Goal: Contribute content: Contribute content

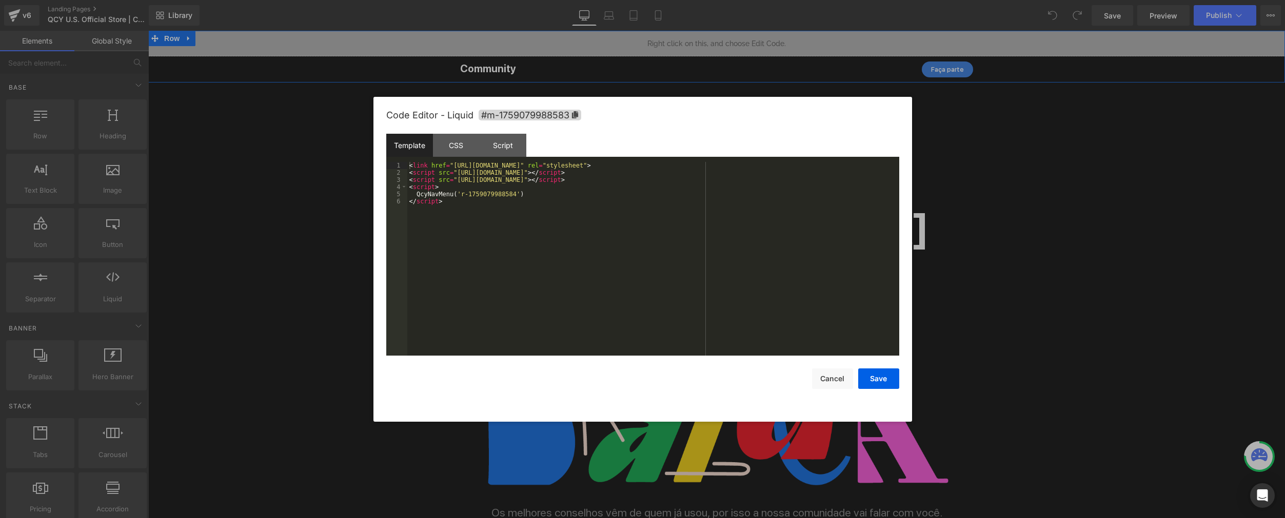
click at [725, 38] on div "Liquid" at bounding box center [716, 44] width 1136 height 26
click at [521, 195] on div "< link href = "https://qcy.blob.core.windows.net/site/dev/assets/nav-menu/dist/…" at bounding box center [653, 266] width 492 height 208
drag, startPoint x: 885, startPoint y: 375, endPoint x: 896, endPoint y: 368, distance: 13.4
click at [885, 375] on button "Save" at bounding box center [878, 379] width 41 height 21
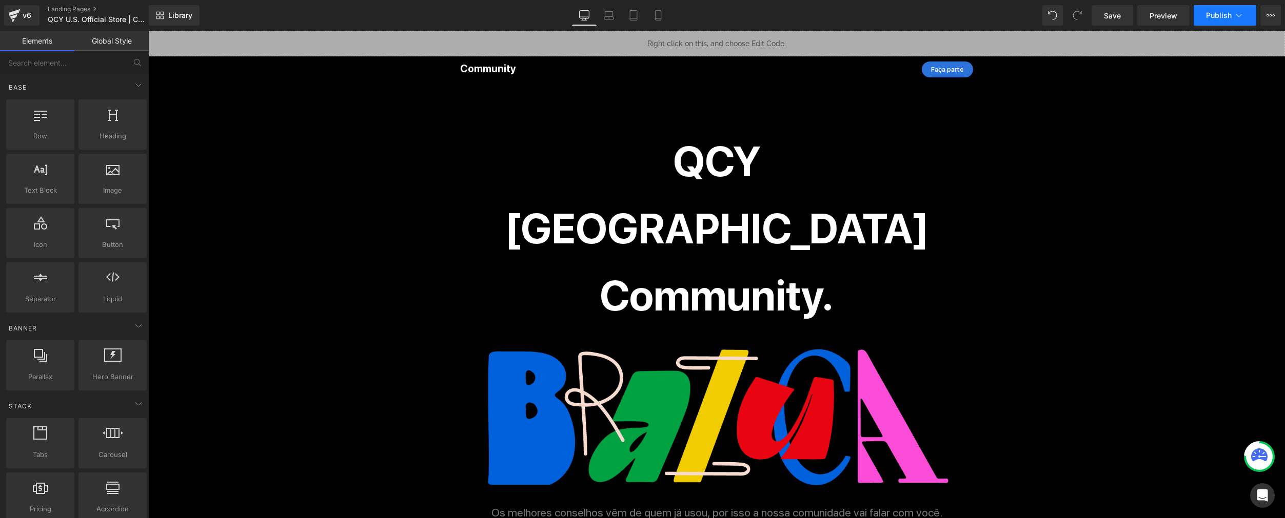
click at [968, 19] on button "Publish" at bounding box center [1224, 15] width 63 height 21
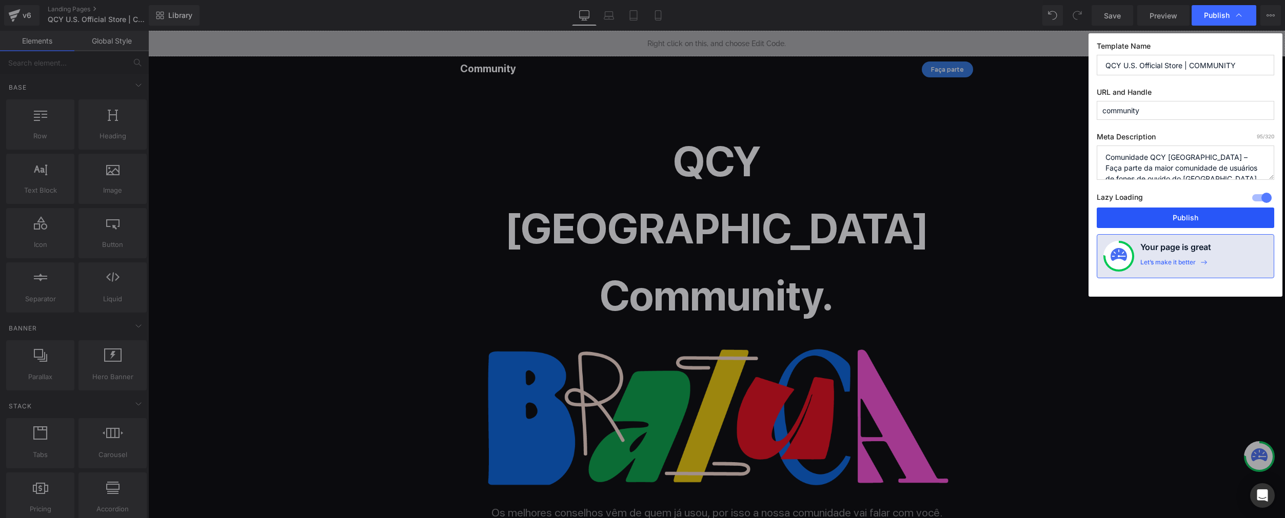
click at [968, 218] on button "Publish" at bounding box center [1184, 218] width 177 height 21
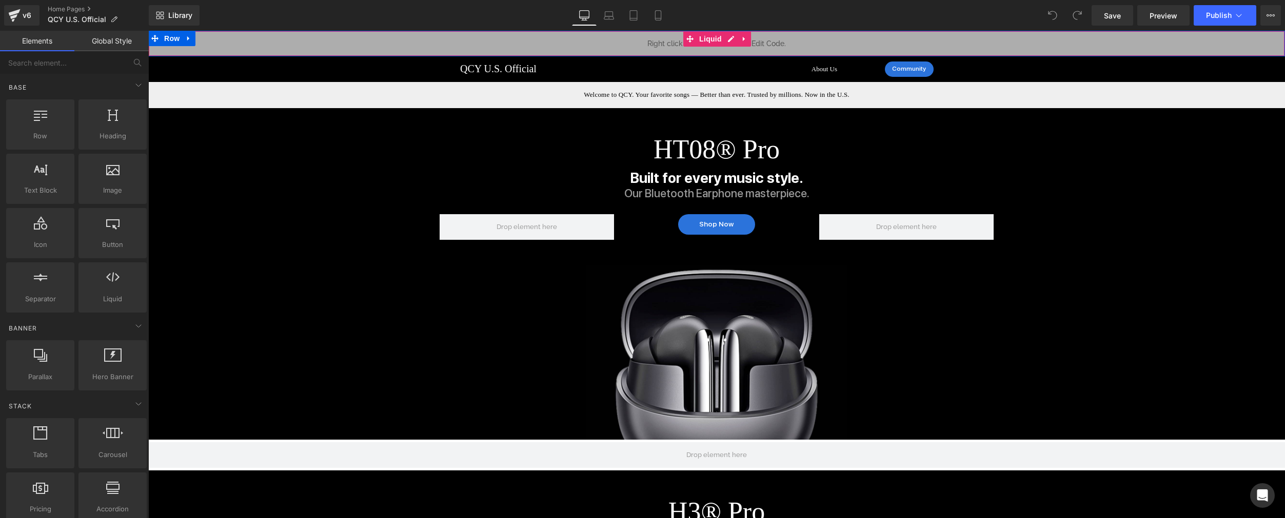
click at [728, 41] on div "Liquid" at bounding box center [716, 44] width 1136 height 26
click at [723, 36] on div "Liquid" at bounding box center [716, 44] width 1136 height 26
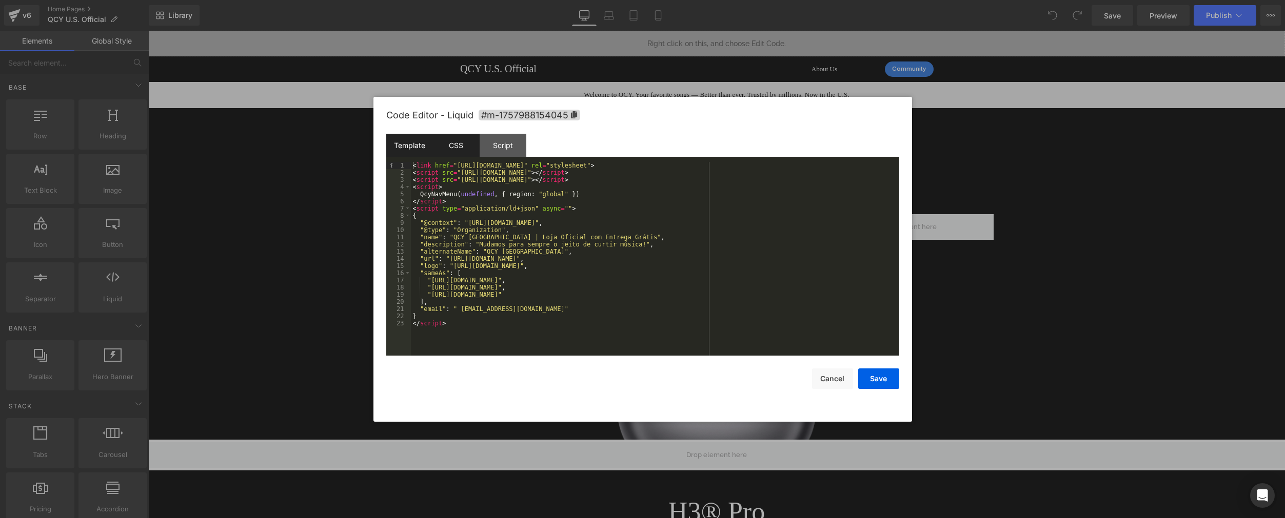
click at [461, 144] on div "CSS" at bounding box center [456, 145] width 47 height 23
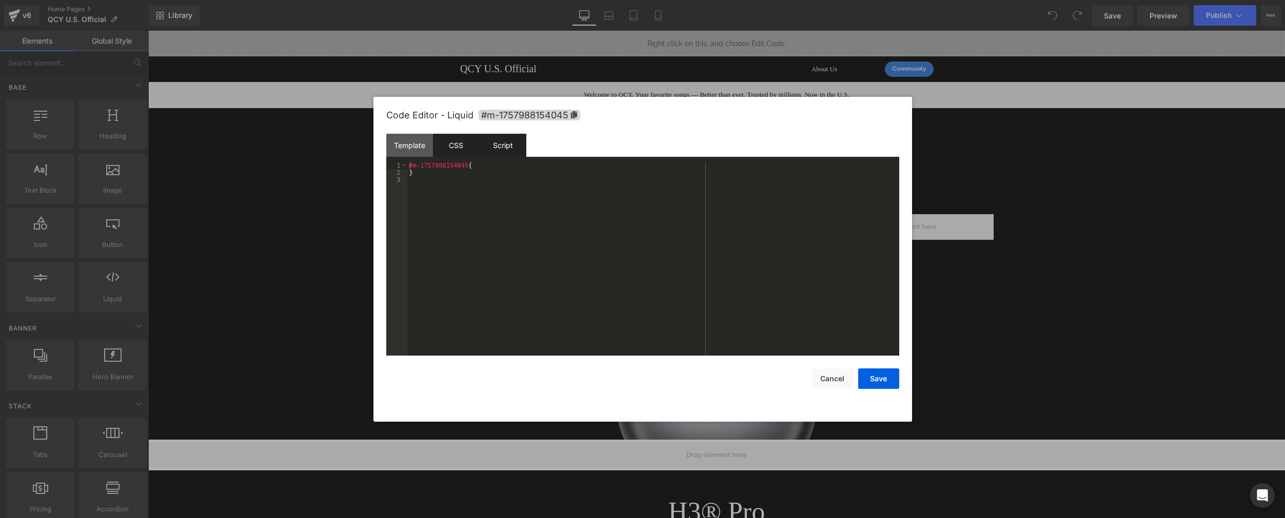
click at [515, 145] on div "Script" at bounding box center [502, 145] width 47 height 23
drag, startPoint x: 515, startPoint y: 145, endPoint x: 501, endPoint y: 146, distance: 14.4
click at [515, 146] on div "Script" at bounding box center [502, 145] width 47 height 23
click at [413, 149] on div "Template" at bounding box center [409, 145] width 47 height 23
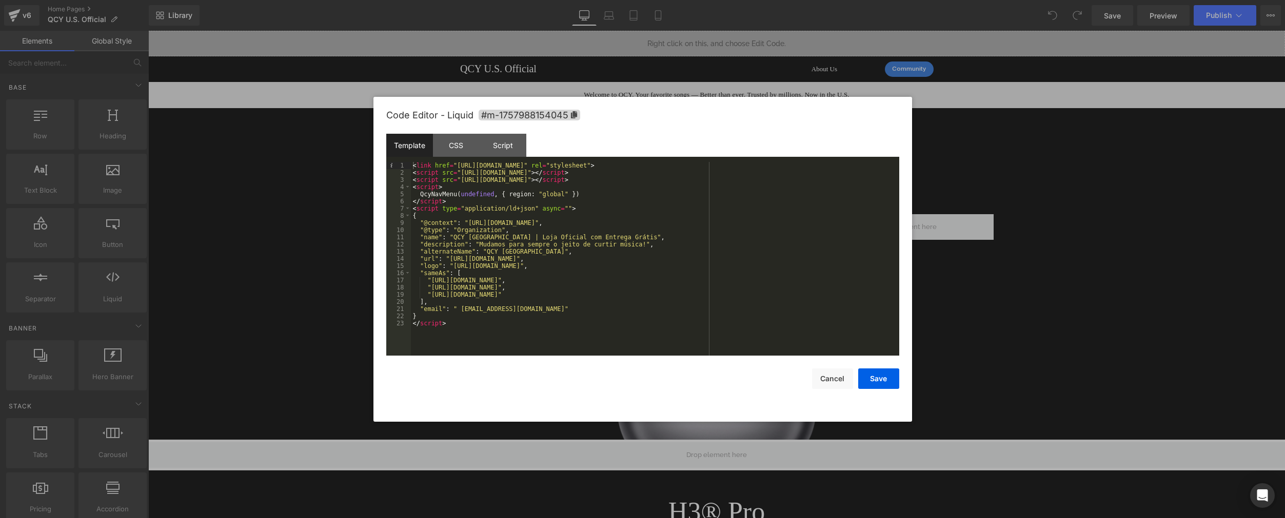
click at [730, 289] on div "< link href = "https://qcy.blob.core.windows.net/site/dev/assets/nav-menu/dist/…" at bounding box center [655, 266] width 488 height 208
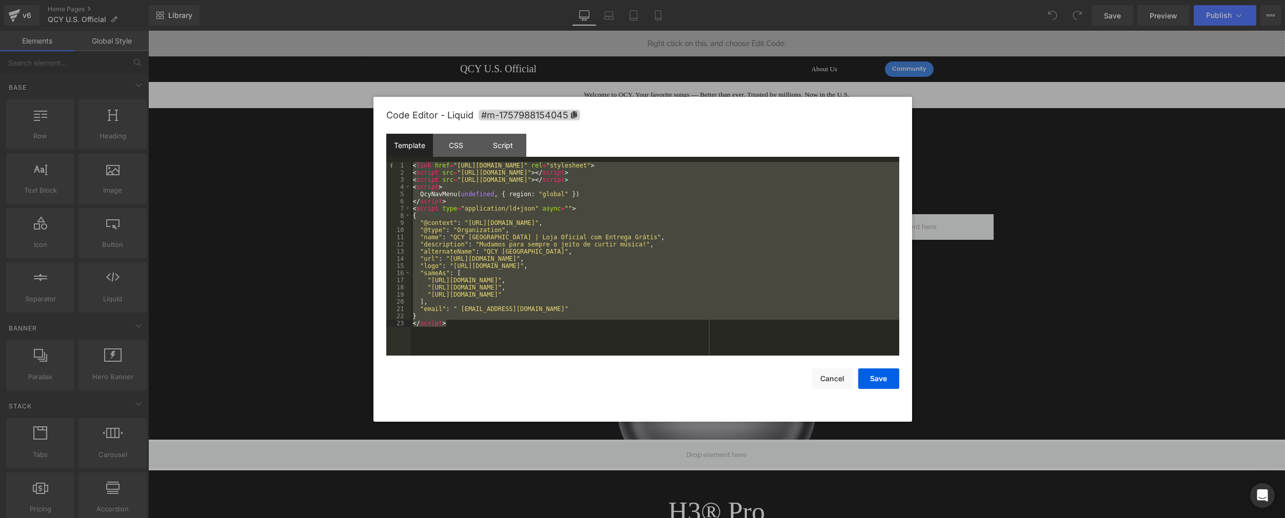
click at [604, 209] on div "< link href = "https://qcy.blob.core.windows.net/site/dev/assets/nav-menu/dist/…" at bounding box center [655, 266] width 488 height 208
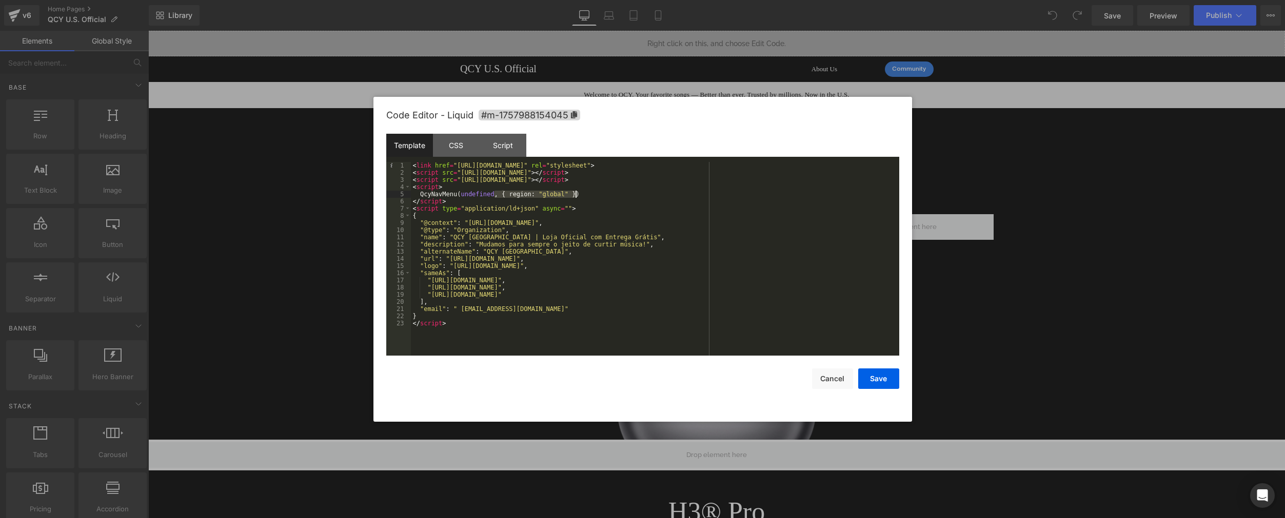
drag, startPoint x: 495, startPoint y: 194, endPoint x: 576, endPoint y: 193, distance: 81.0
click at [576, 193] on div "< link href = "https://qcy.blob.core.windows.net/site/dev/assets/nav-menu/dist/…" at bounding box center [655, 266] width 488 height 208
click at [840, 376] on button "Cancel" at bounding box center [832, 379] width 41 height 21
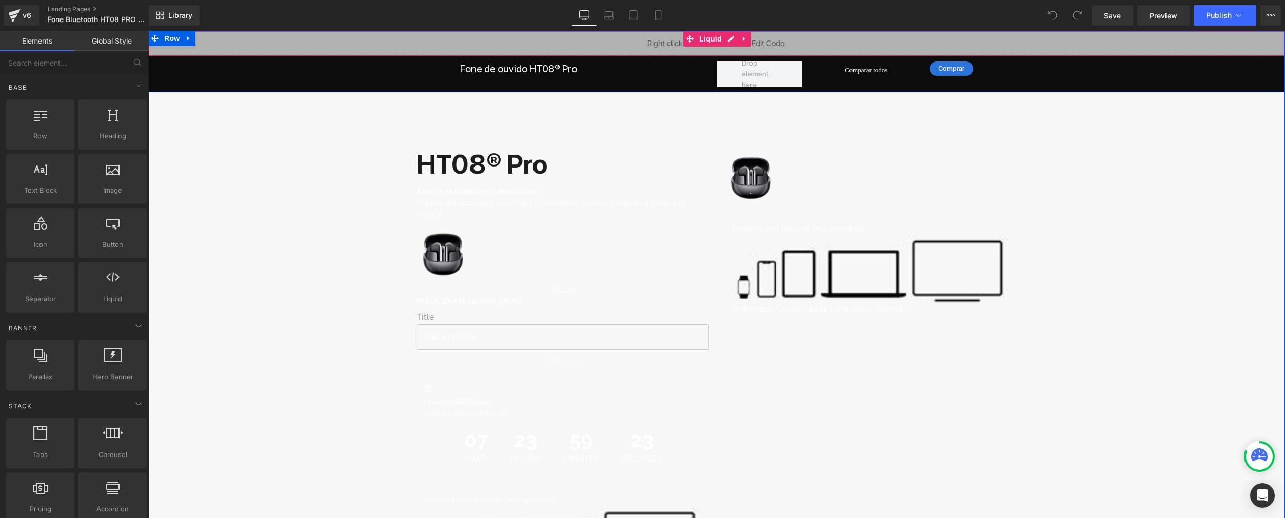
click at [724, 36] on div "Liquid" at bounding box center [716, 44] width 1136 height 26
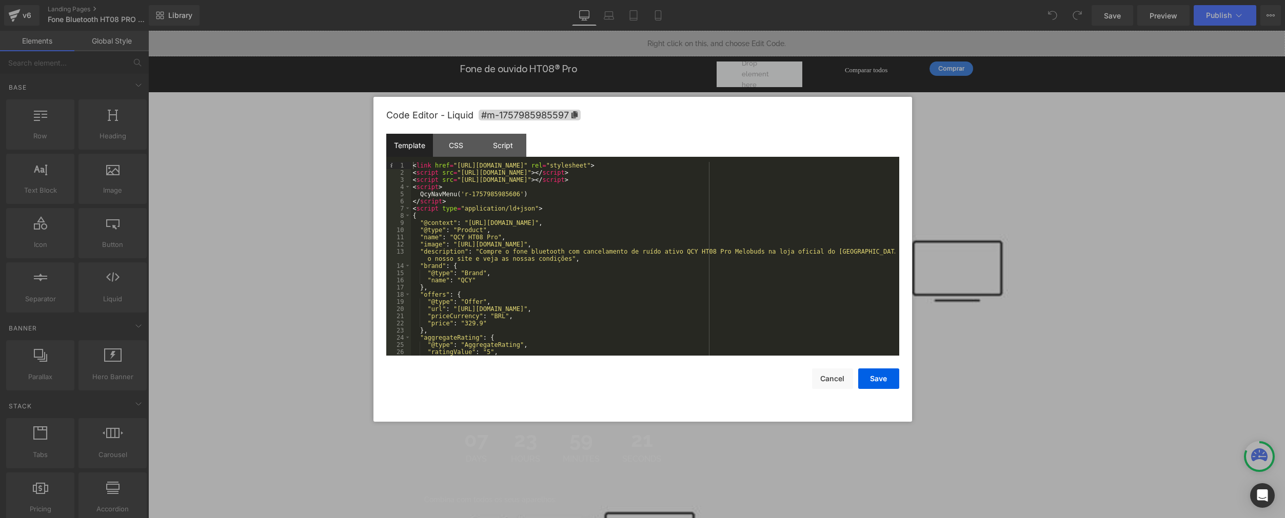
click at [524, 195] on div "< link href = "https://qcy.blob.core.windows.net/site/dev/assets/nav-menu/dist/…" at bounding box center [653, 266] width 484 height 208
click at [877, 376] on button "Save" at bounding box center [878, 379] width 41 height 21
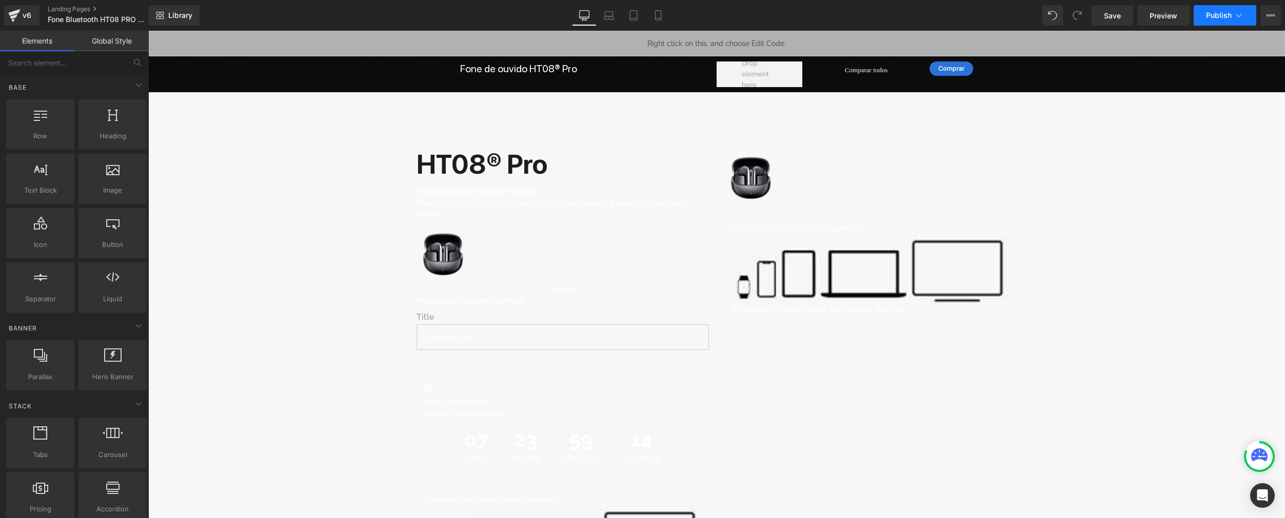
click at [968, 21] on button "Publish" at bounding box center [1224, 15] width 63 height 21
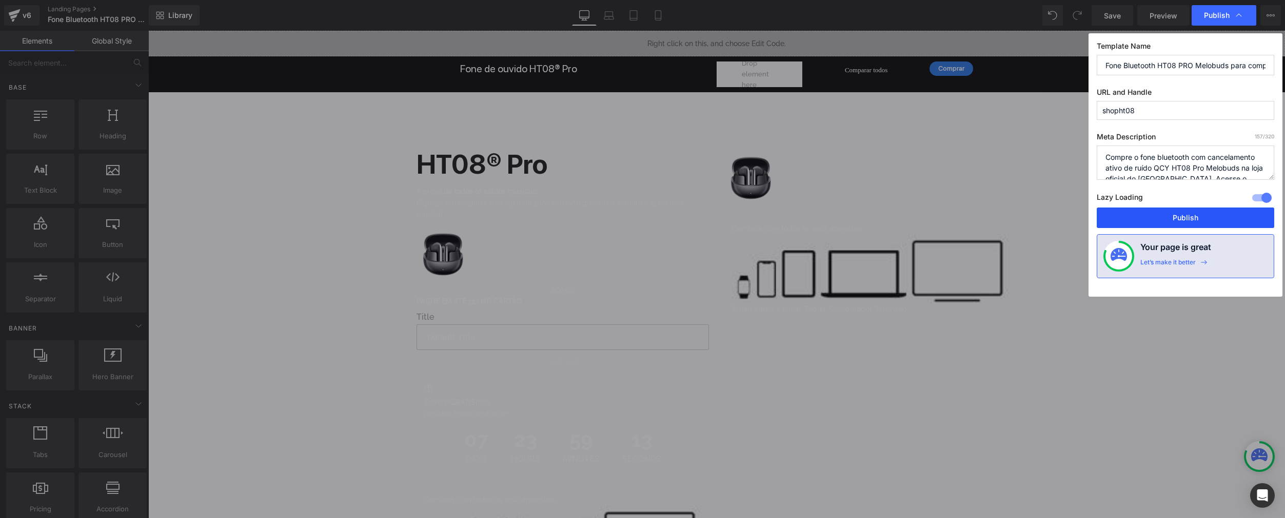
click at [968, 214] on button "Publish" at bounding box center [1184, 218] width 177 height 21
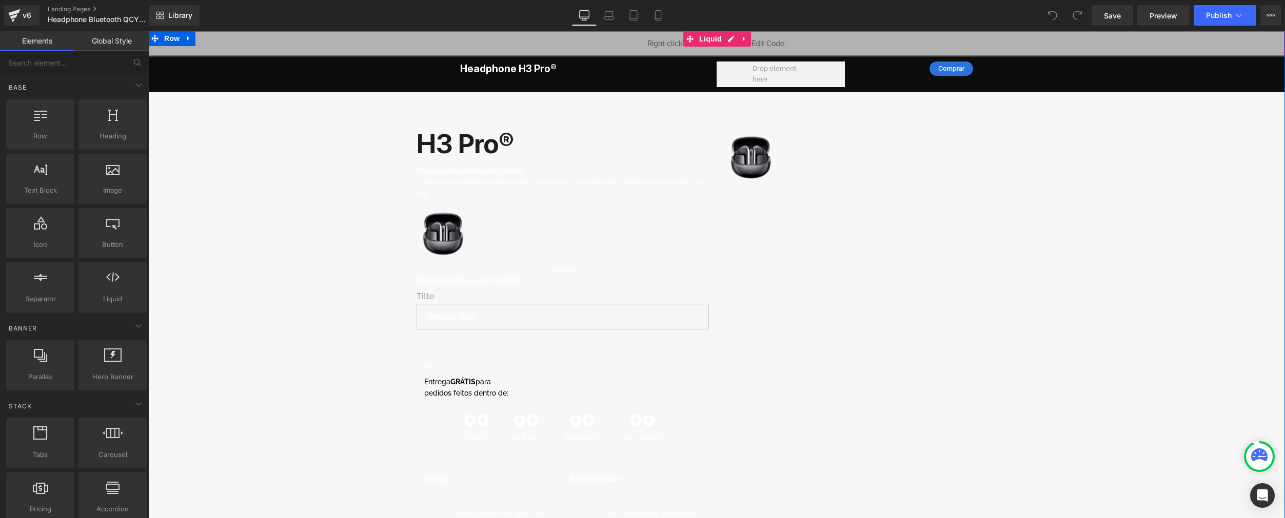
click at [727, 36] on div "Liquid" at bounding box center [716, 44] width 1136 height 26
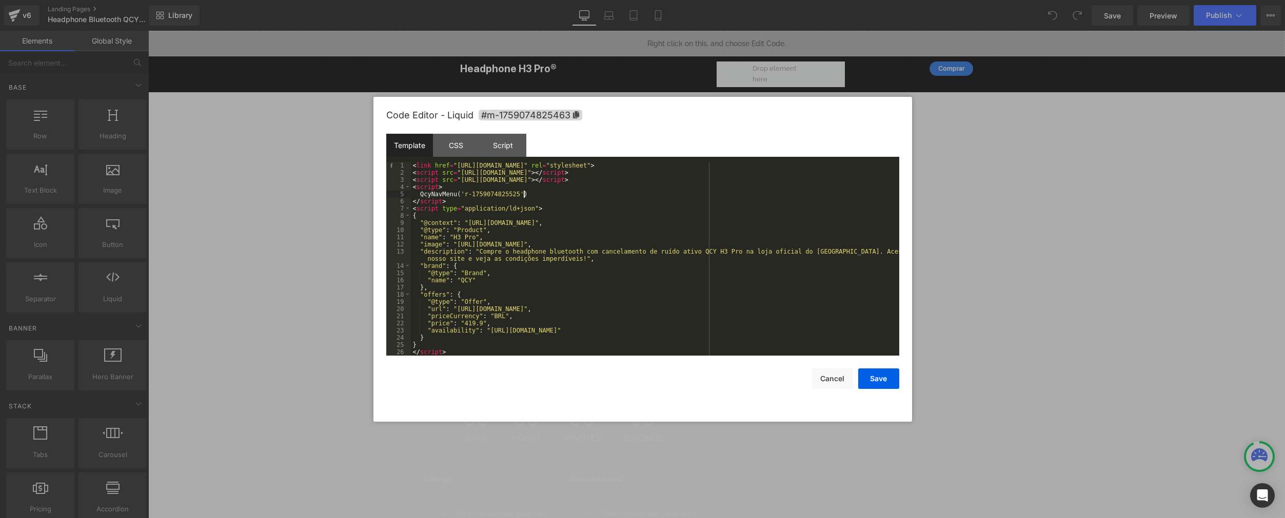
click at [523, 191] on div "< link href = "https://qcy.blob.core.windows.net/site/dev/assets/nav-menu/dist/…" at bounding box center [655, 266] width 488 height 208
click at [886, 381] on button "Save" at bounding box center [878, 379] width 41 height 21
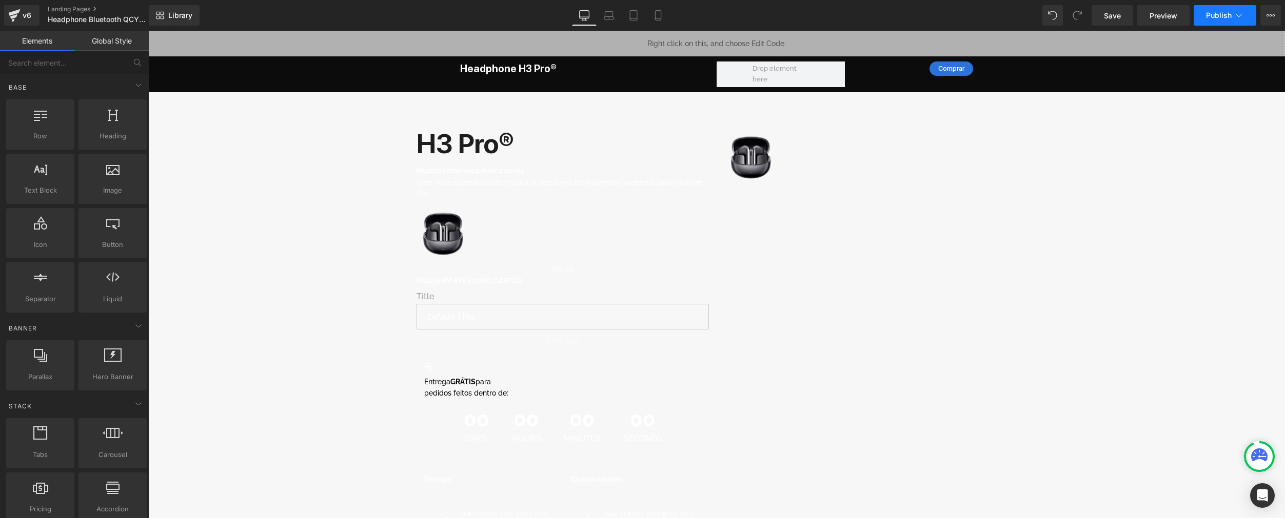
click at [968, 11] on span "Publish" at bounding box center [1219, 15] width 26 height 8
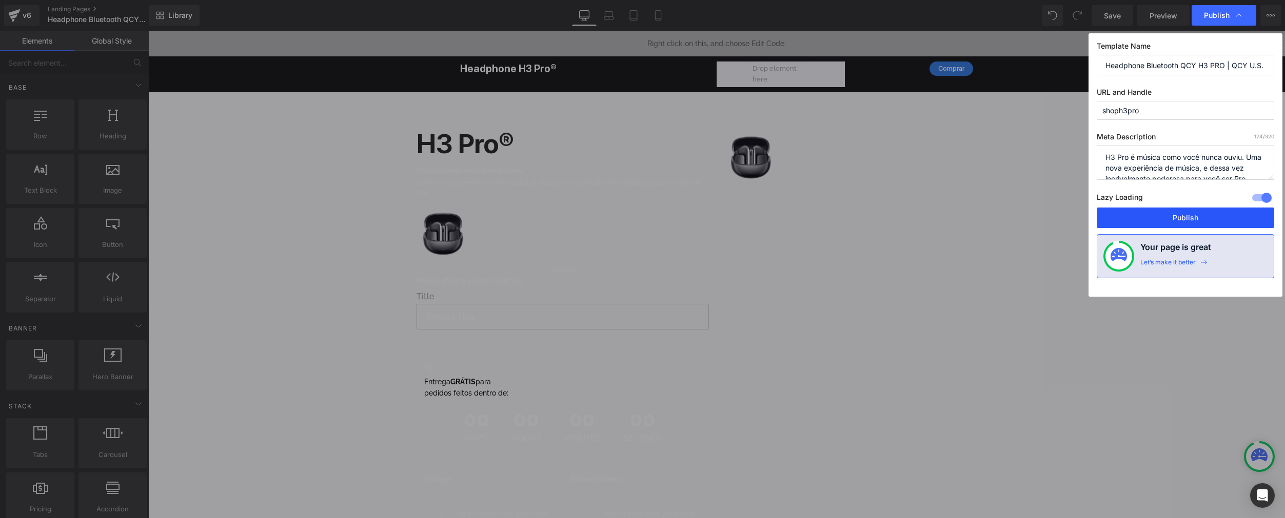
click at [968, 214] on button "Publish" at bounding box center [1184, 218] width 177 height 21
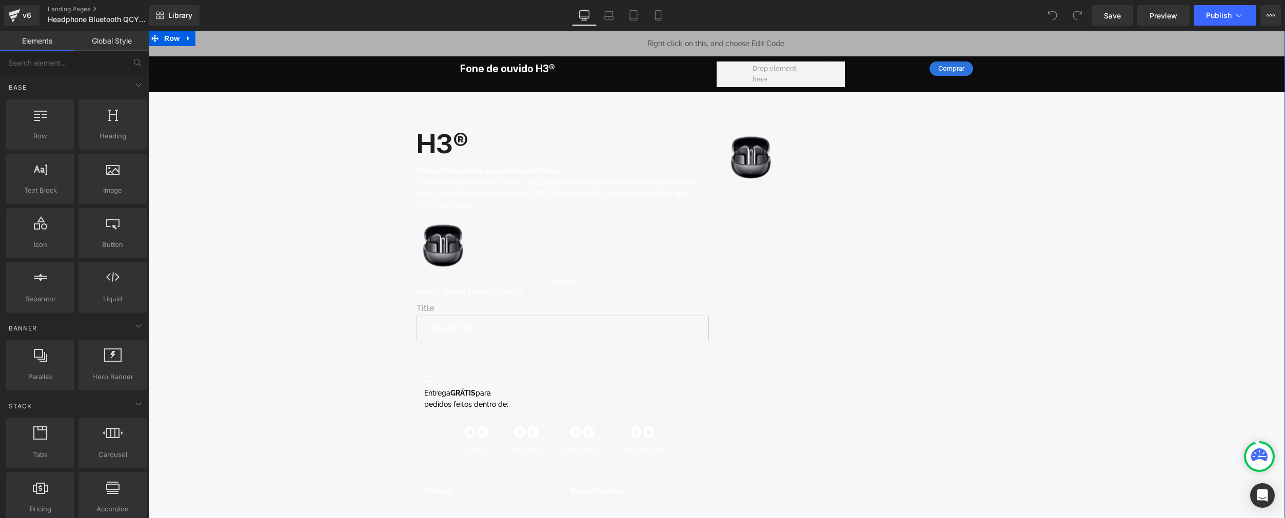
click at [729, 37] on div "Liquid" at bounding box center [716, 44] width 1136 height 26
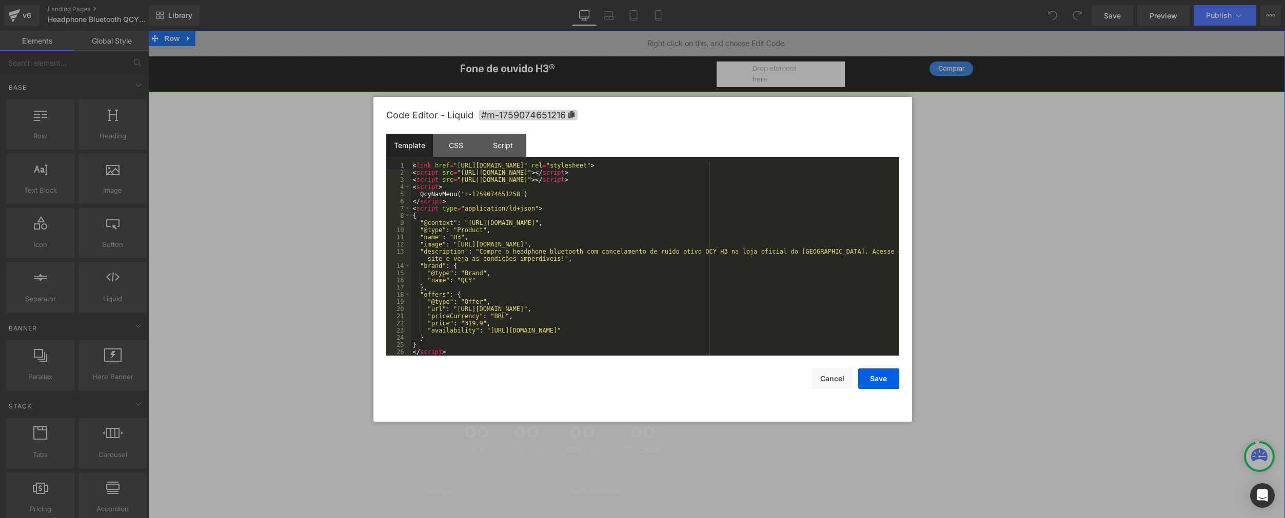
click at [729, 37] on div at bounding box center [642, 259] width 1285 height 518
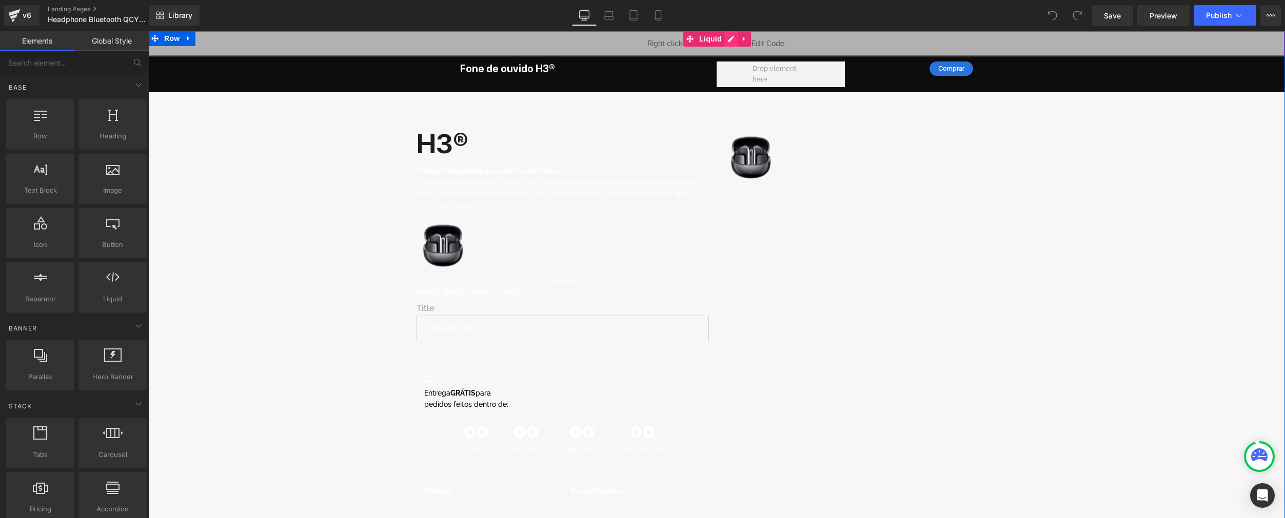
click at [729, 37] on div "Liquid" at bounding box center [716, 44] width 1136 height 26
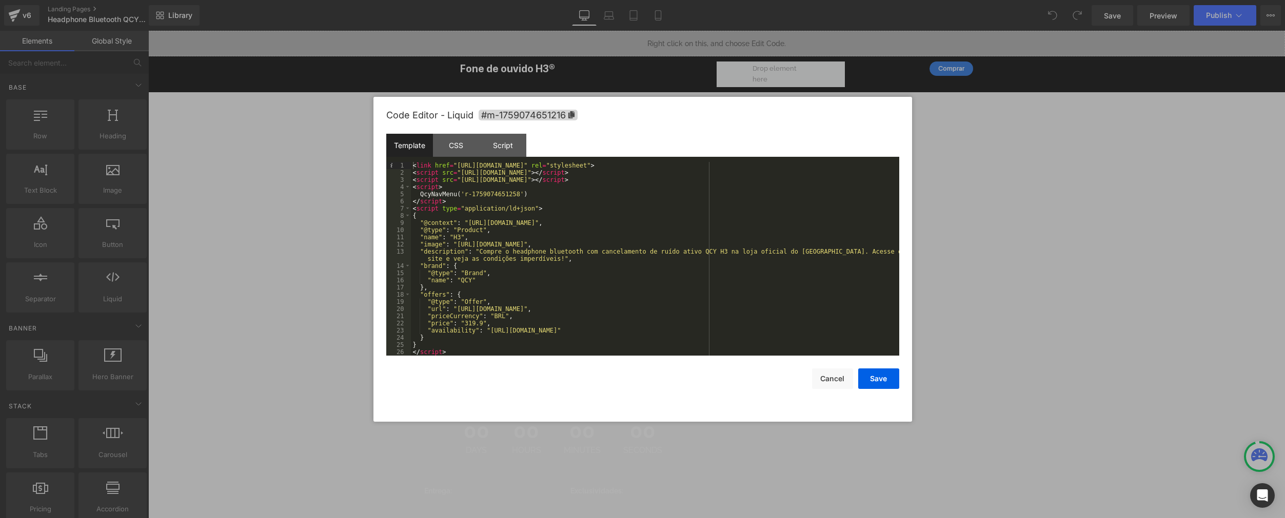
click at [523, 192] on div "< link href = "https://qcy.blob.core.windows.net/site/dev/assets/nav-menu/dist/…" at bounding box center [655, 266] width 488 height 208
click at [877, 373] on button "Save" at bounding box center [878, 379] width 41 height 21
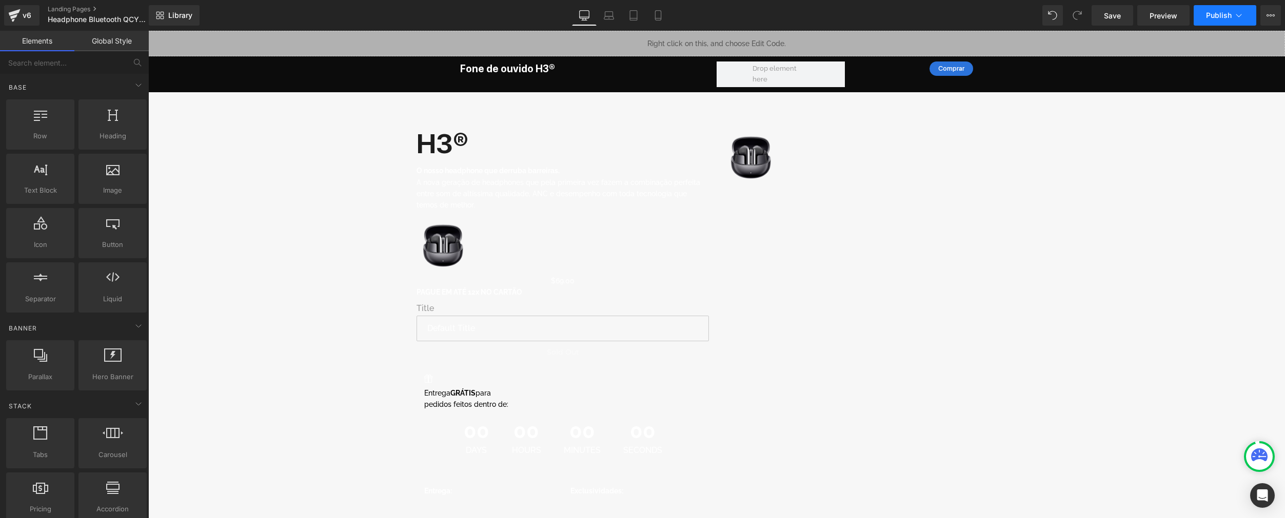
click at [968, 15] on span "Publish" at bounding box center [1219, 15] width 26 height 8
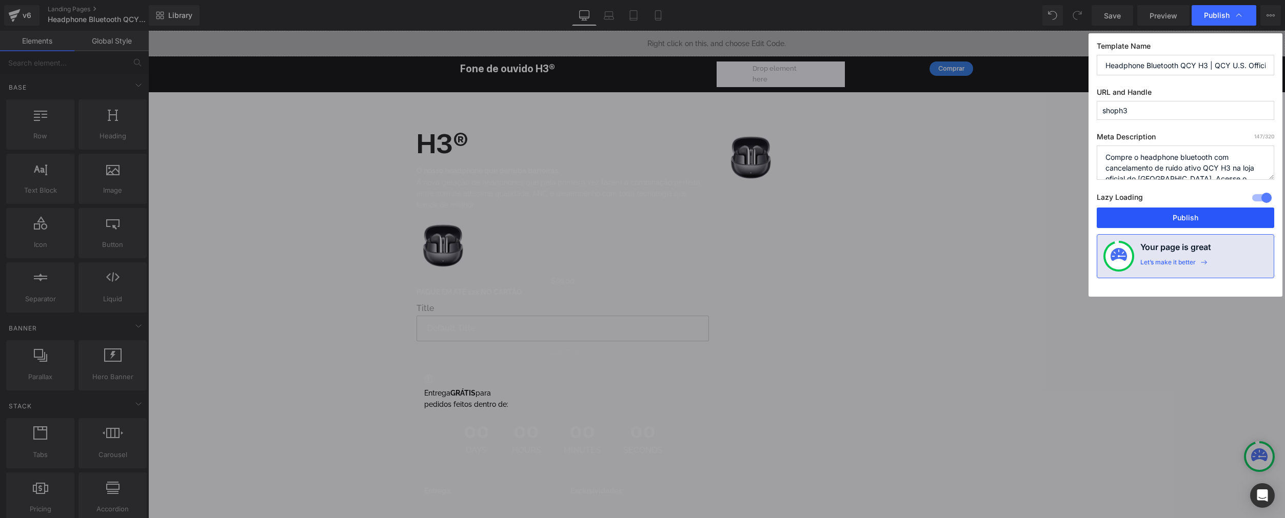
click at [968, 214] on button "Publish" at bounding box center [1184, 218] width 177 height 21
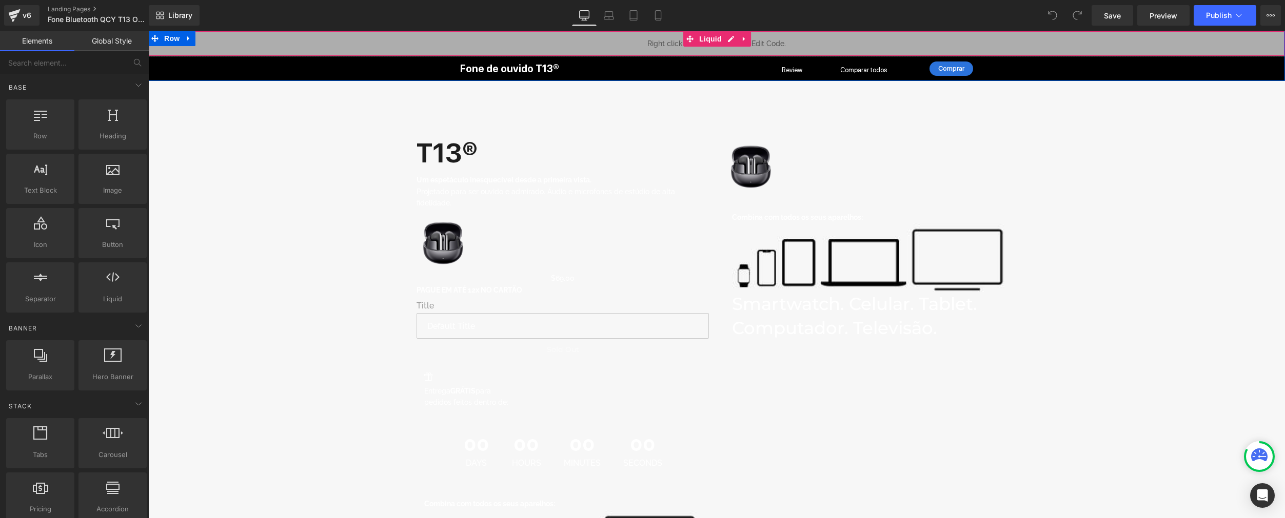
click at [725, 38] on div "Liquid" at bounding box center [716, 44] width 1136 height 26
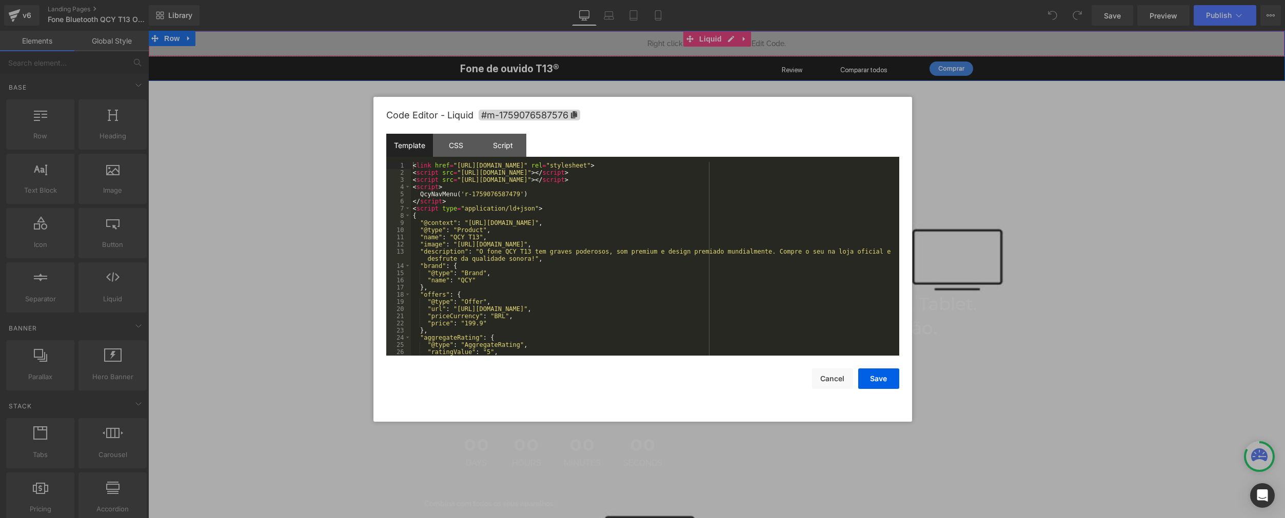
click at [725, 39] on div "Liquid" at bounding box center [716, 44] width 1136 height 26
click at [524, 195] on div "< link href = "https://qcy.blob.core.windows.net/site/dev/assets/nav-menu/dist/…" at bounding box center [653, 266] width 484 height 208
click at [881, 379] on button "Save" at bounding box center [878, 379] width 41 height 21
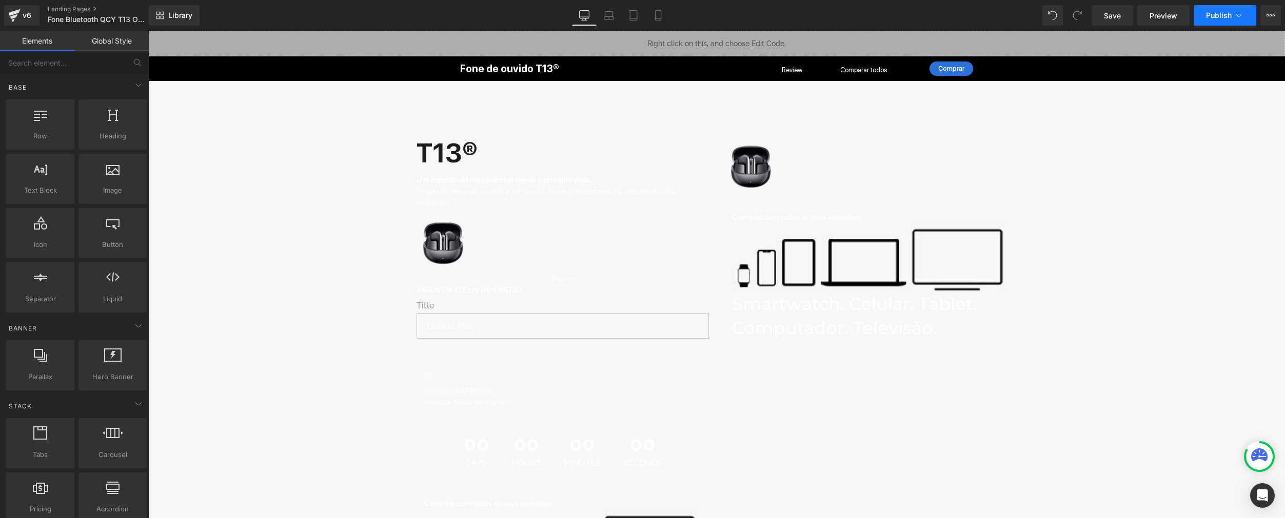
click at [968, 10] on button "Publish" at bounding box center [1224, 15] width 63 height 21
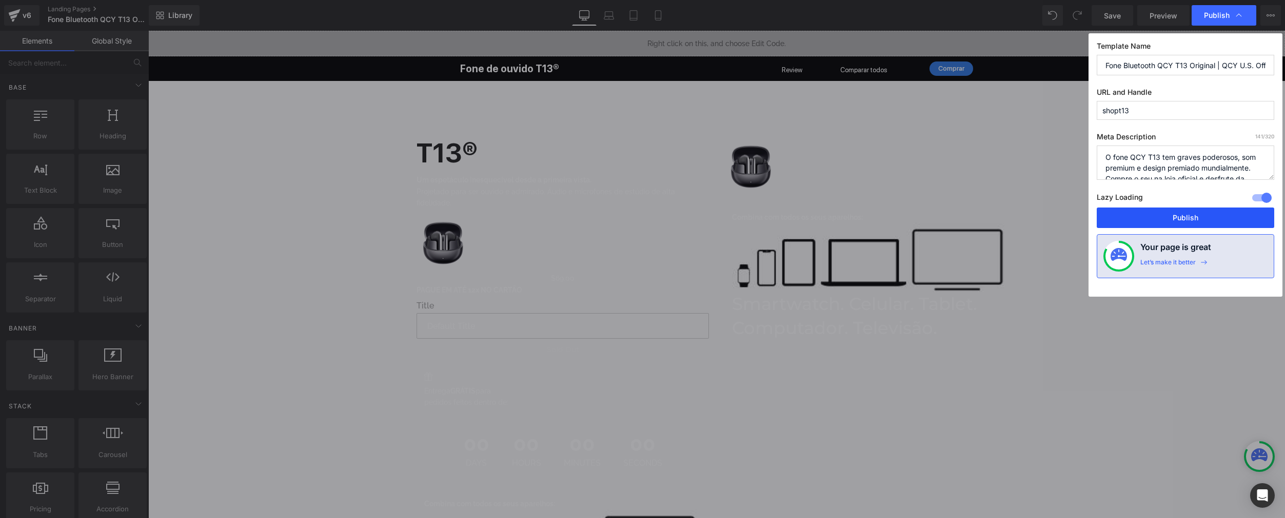
click at [968, 214] on button "Publish" at bounding box center [1184, 218] width 177 height 21
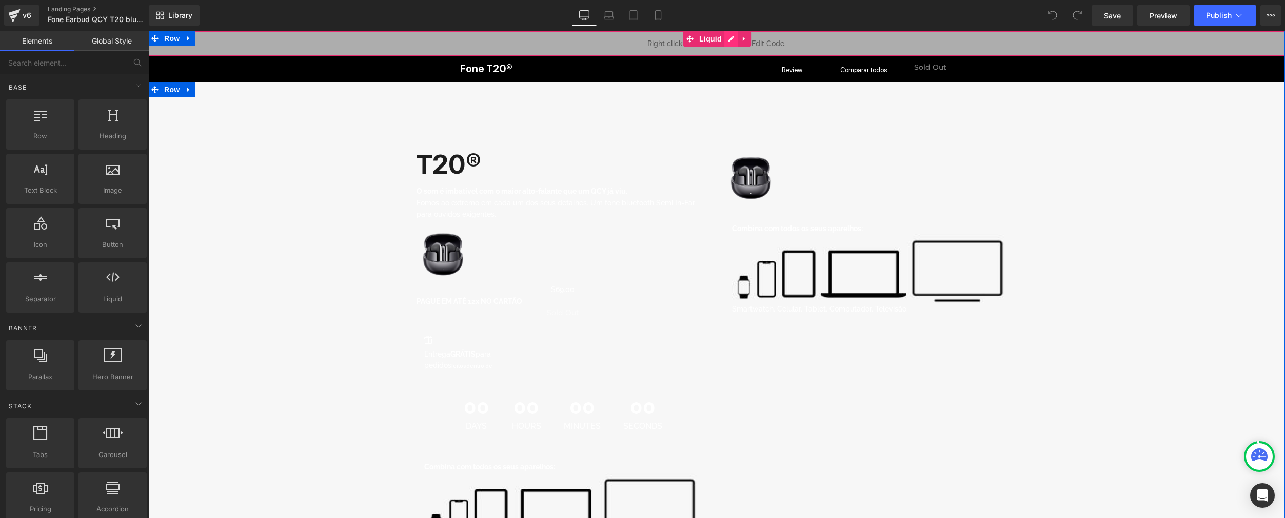
click at [729, 37] on div "Liquid" at bounding box center [716, 44] width 1136 height 26
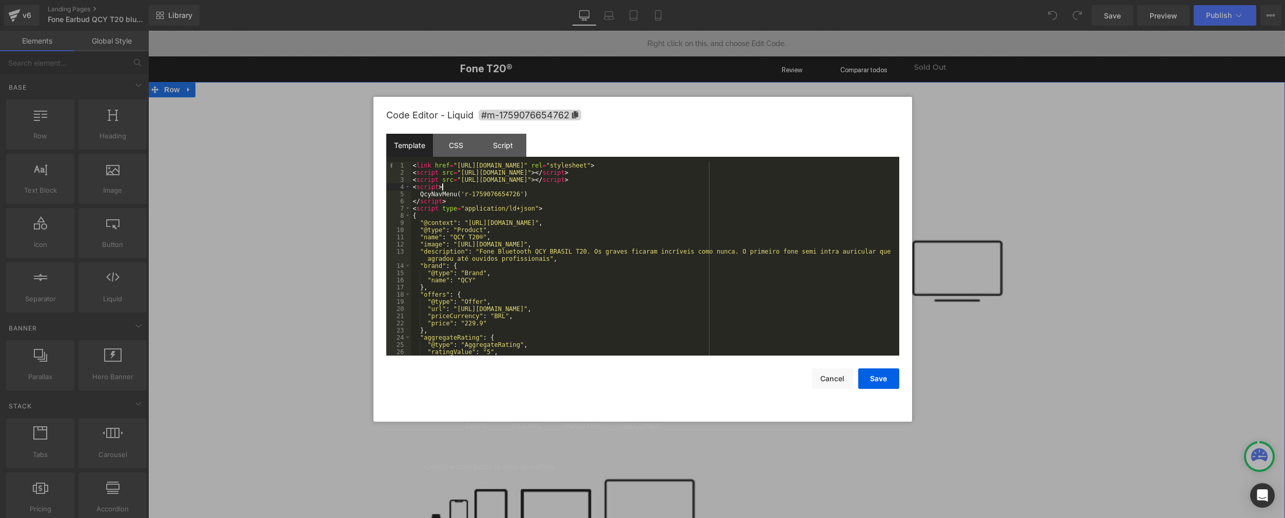
click at [524, 190] on div "< link href = "[URL][DOMAIN_NAME]" rel = "stylesheet" > < script src = "[URL][D…" at bounding box center [653, 266] width 484 height 208
click at [524, 194] on div "< link href = "[URL][DOMAIN_NAME]" rel = "stylesheet" > < script src = "[URL][D…" at bounding box center [653, 266] width 484 height 208
click at [874, 384] on button "Save" at bounding box center [878, 379] width 41 height 21
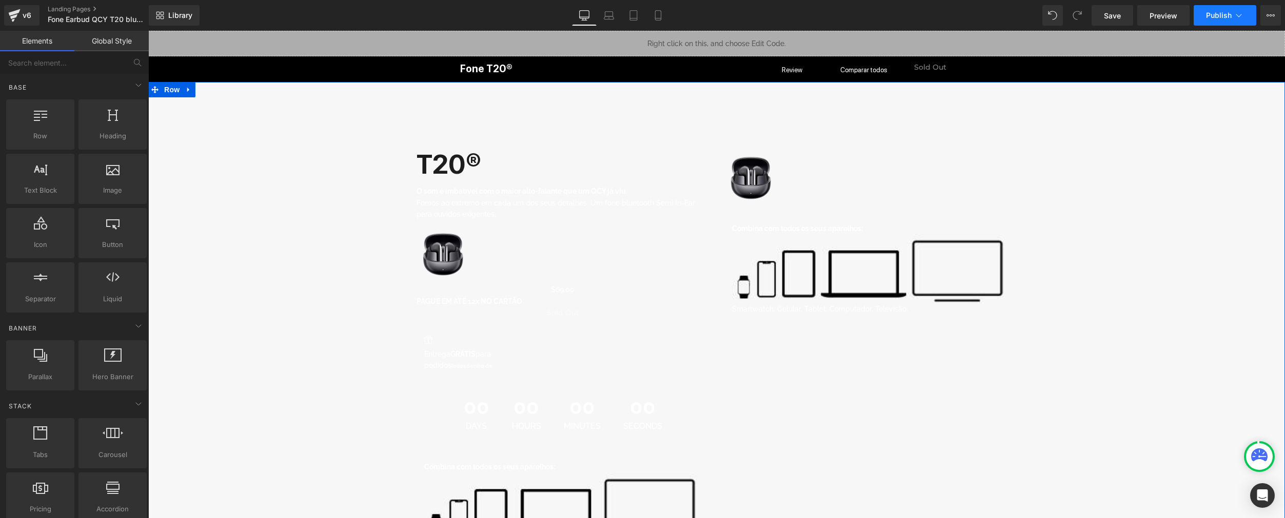
click at [968, 16] on button "Publish" at bounding box center [1224, 15] width 63 height 21
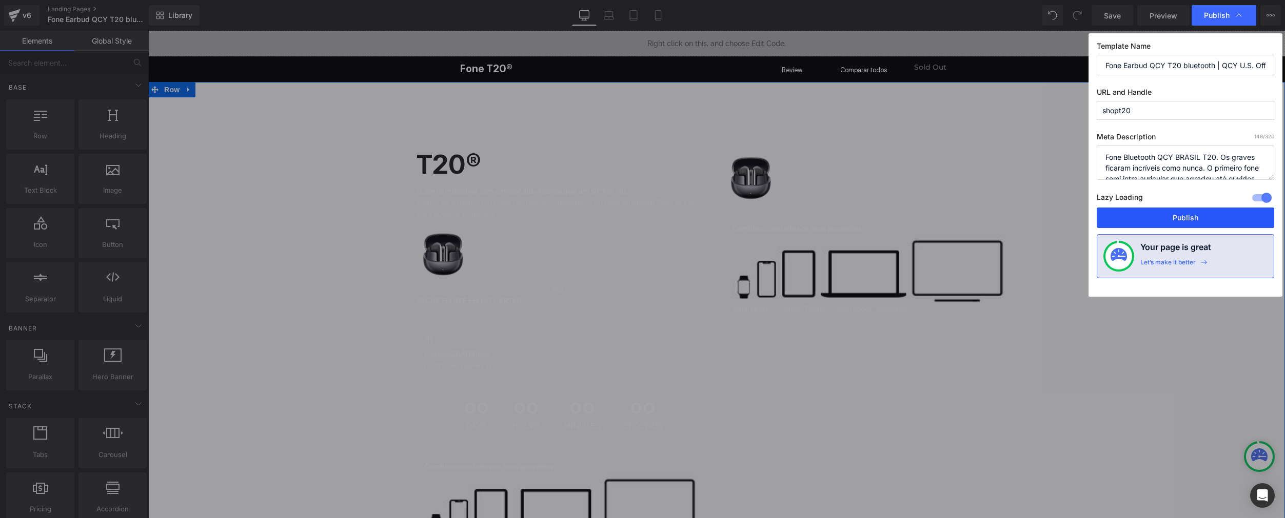
click at [968, 220] on button "Publish" at bounding box center [1184, 218] width 177 height 21
click at [968, 220] on div "T20® Text Block O som é imbatível com o maior alto-falante que um QCY já viu. T…" at bounding box center [716, 391] width 1136 height 599
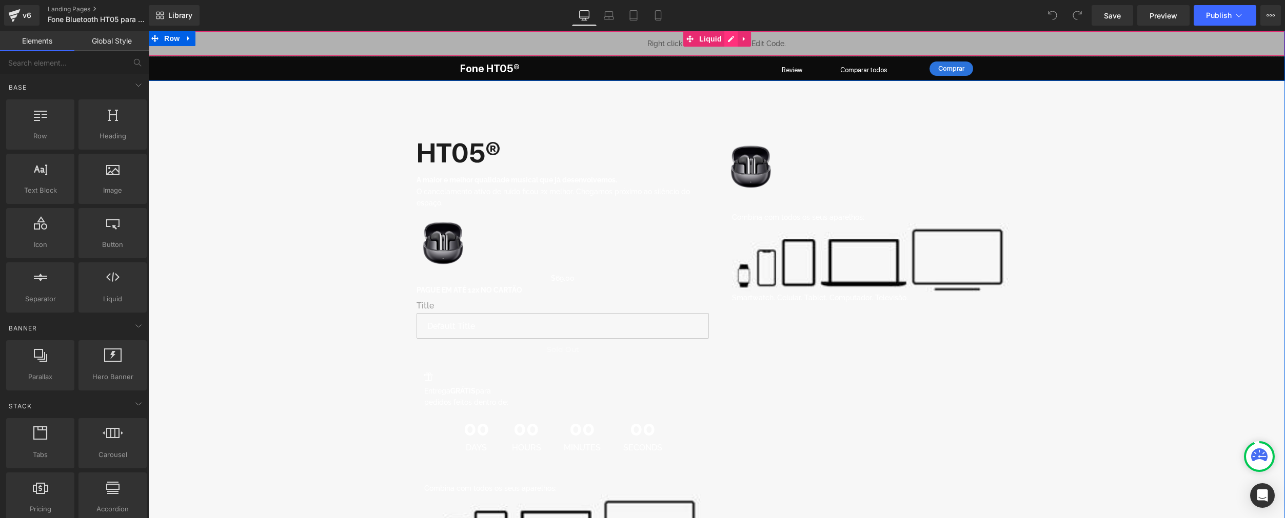
click at [730, 37] on div "Liquid" at bounding box center [716, 44] width 1136 height 26
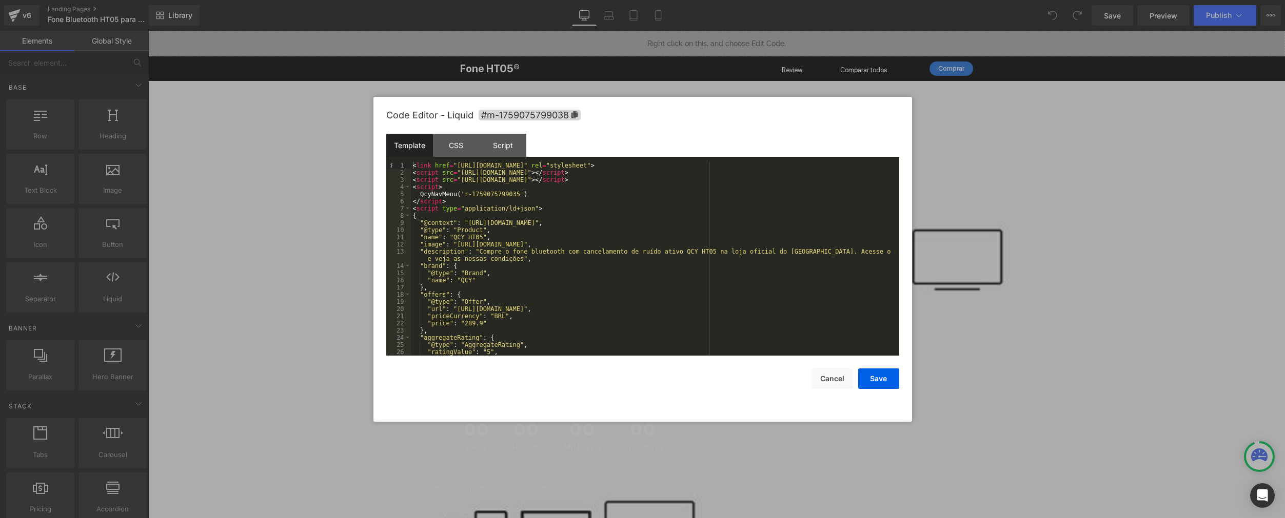
click at [523, 192] on div "< link href = "https://qcy.blob.core.windows.net/site/dev/assets/nav-menu/dist/…" at bounding box center [653, 266] width 484 height 208
click at [876, 379] on button "Save" at bounding box center [878, 379] width 41 height 21
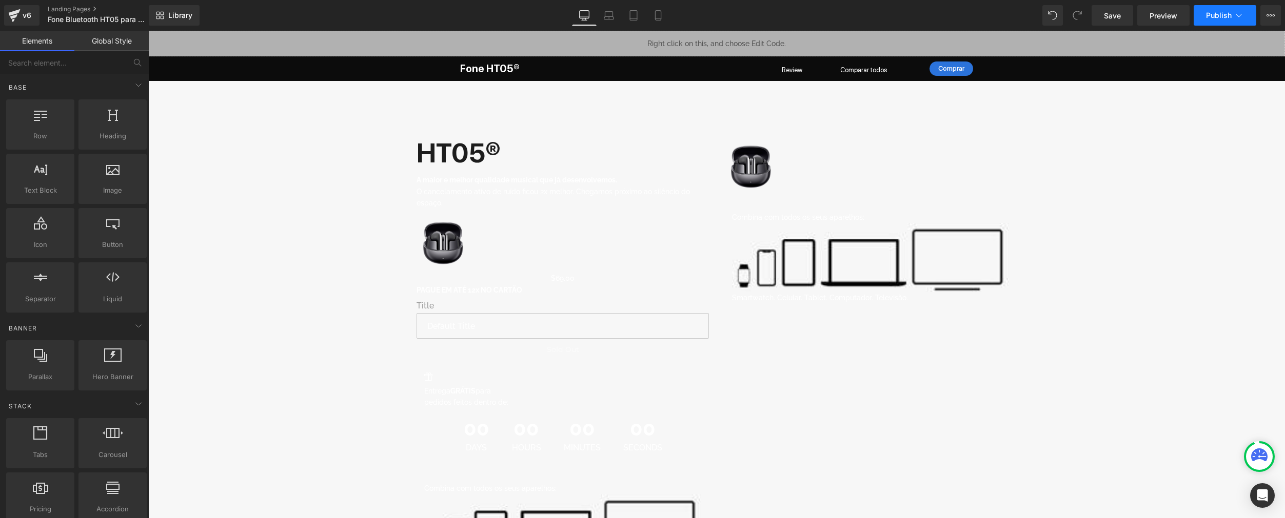
click at [968, 23] on button "Publish" at bounding box center [1224, 15] width 63 height 21
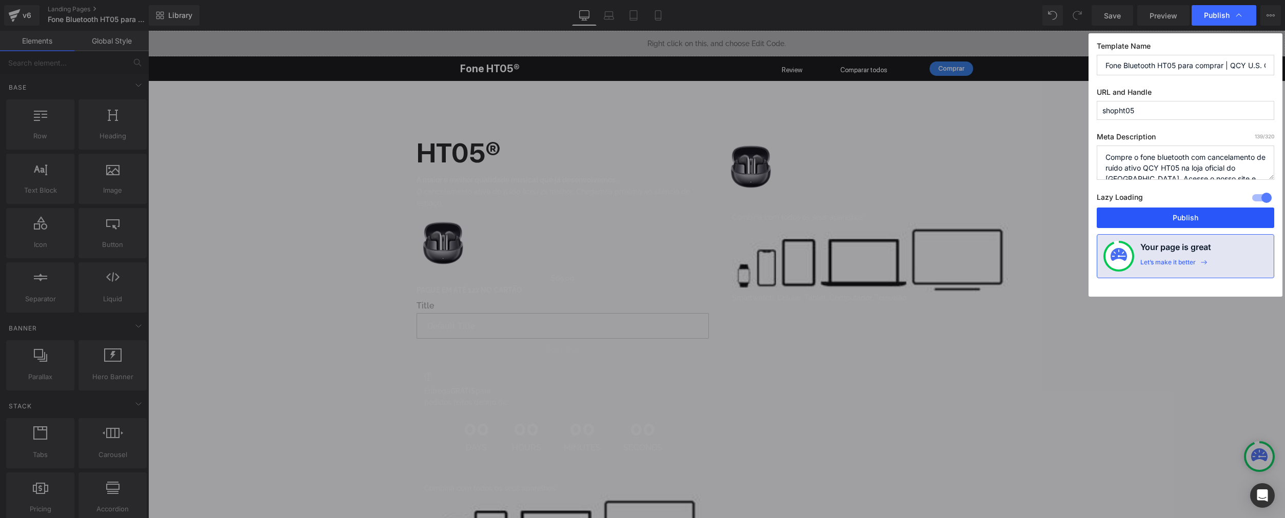
click at [968, 217] on button "Publish" at bounding box center [1184, 218] width 177 height 21
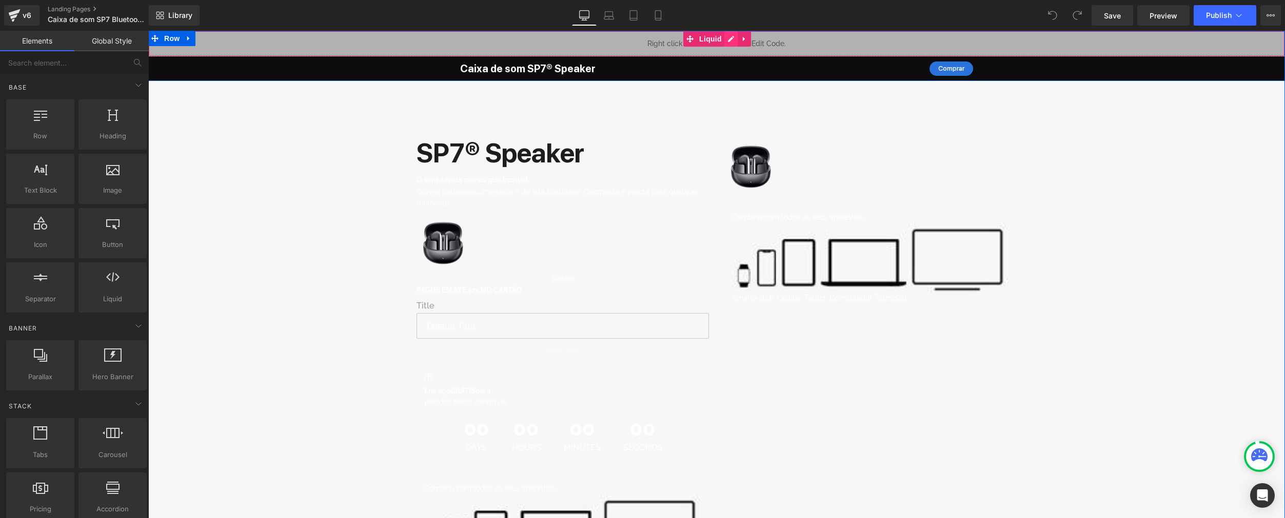
click at [727, 39] on div "Liquid" at bounding box center [716, 44] width 1136 height 26
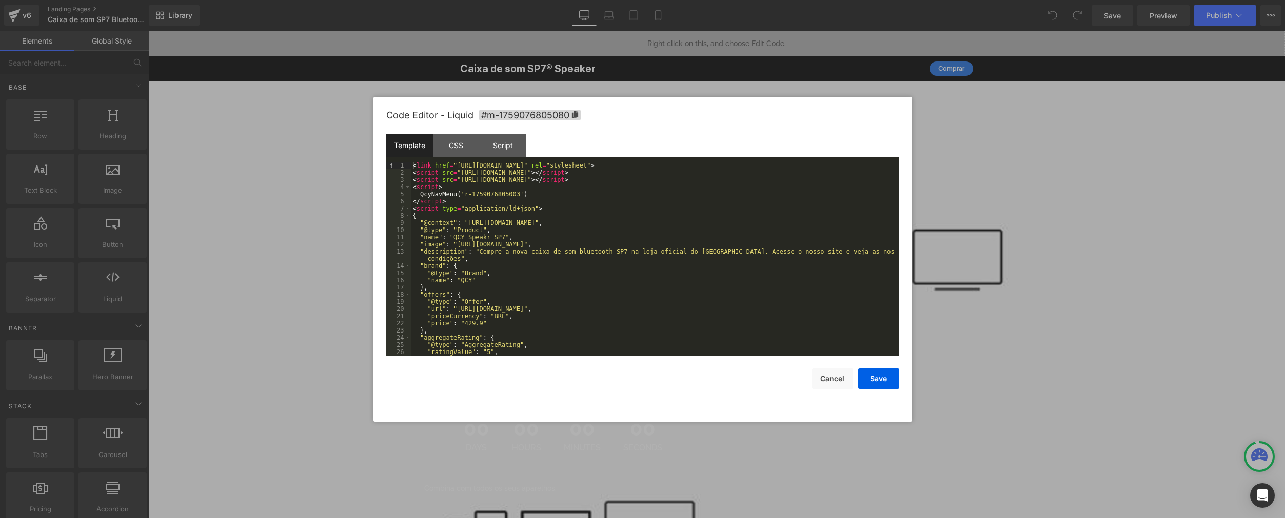
click at [523, 193] on div "< link href = "https://qcy.blob.core.windows.net/site/dev/assets/nav-menu/dist/…" at bounding box center [653, 266] width 484 height 208
click at [885, 379] on button "Save" at bounding box center [878, 379] width 41 height 21
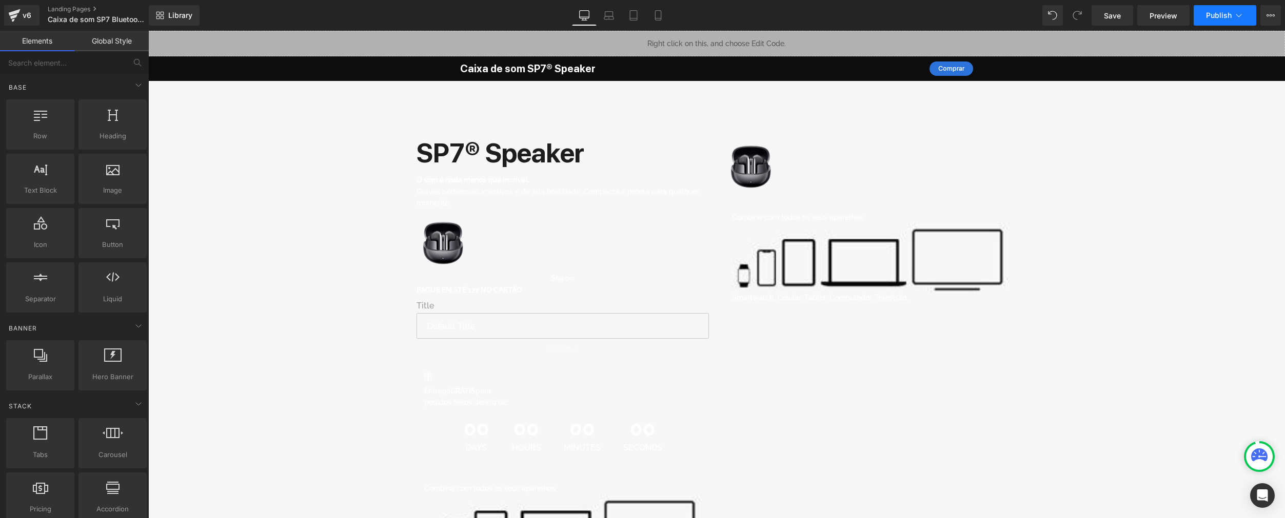
click at [968, 19] on button "Publish" at bounding box center [1224, 15] width 63 height 21
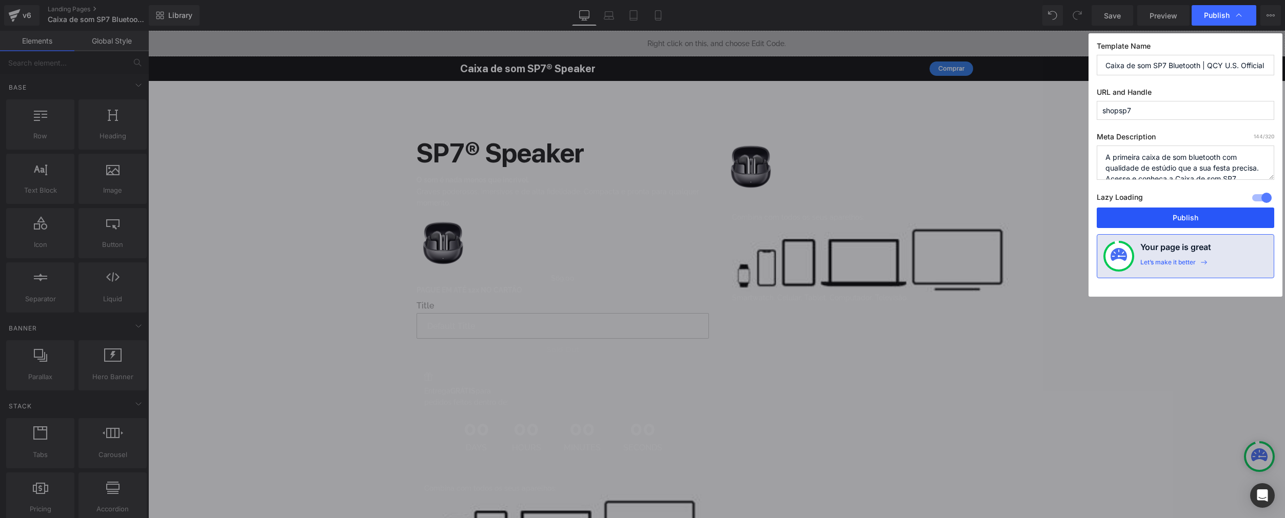
click at [968, 223] on button "Publish" at bounding box center [1184, 218] width 177 height 21
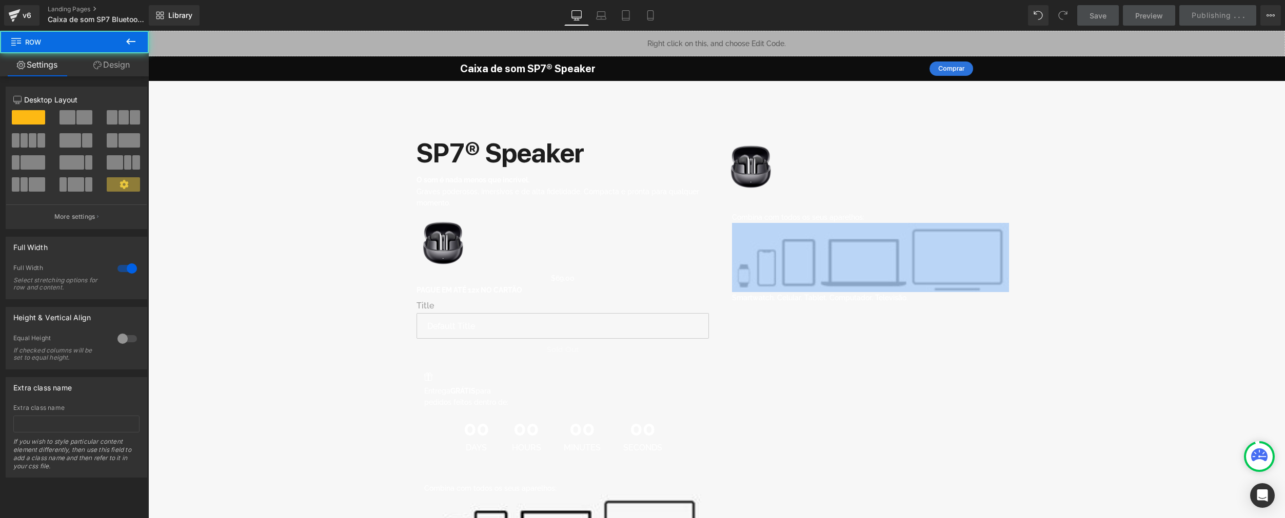
click at [968, 223] on div "Liquid Caixa de som SP7® Speaker Heading Comprar Button Row Row Row SP7® Speake…" at bounding box center [716, 372] width 1136 height 683
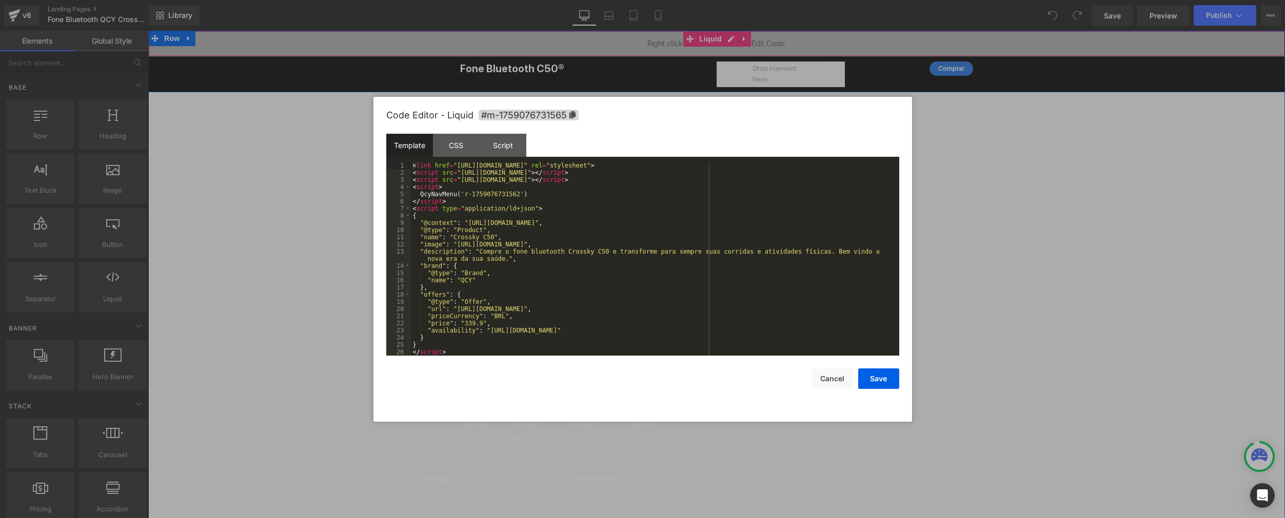
click at [730, 40] on div "Liquid" at bounding box center [716, 44] width 1136 height 26
click at [525, 196] on div "< link href = "[URL][DOMAIN_NAME]" rel = "stylesheet" > < script src = "[URL][D…" at bounding box center [655, 266] width 488 height 208
click at [878, 376] on button "Save" at bounding box center [878, 379] width 41 height 21
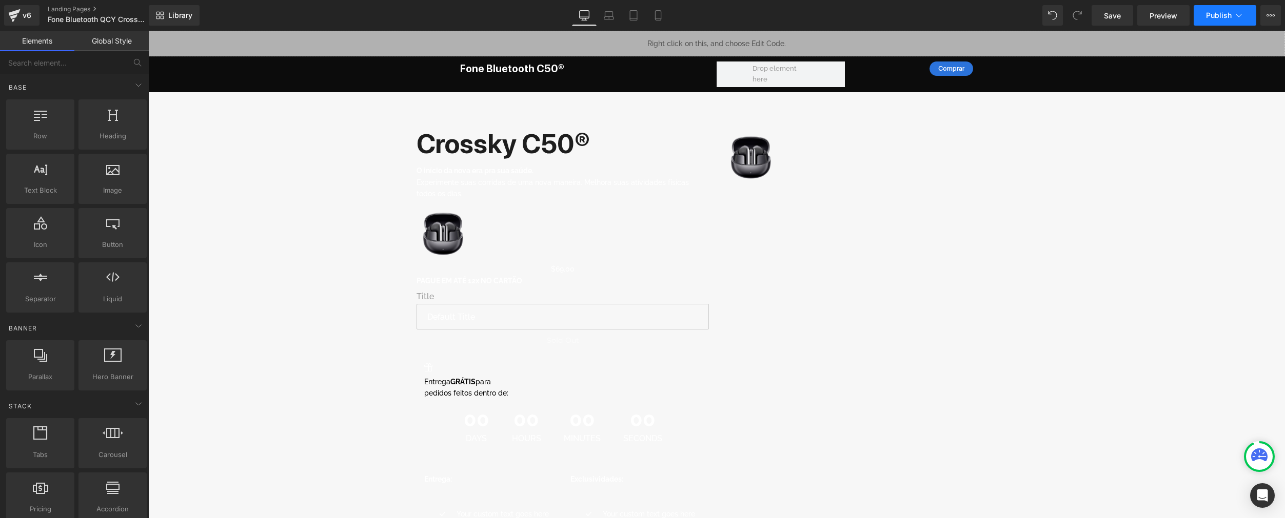
click at [968, 14] on span "Publish" at bounding box center [1219, 15] width 26 height 8
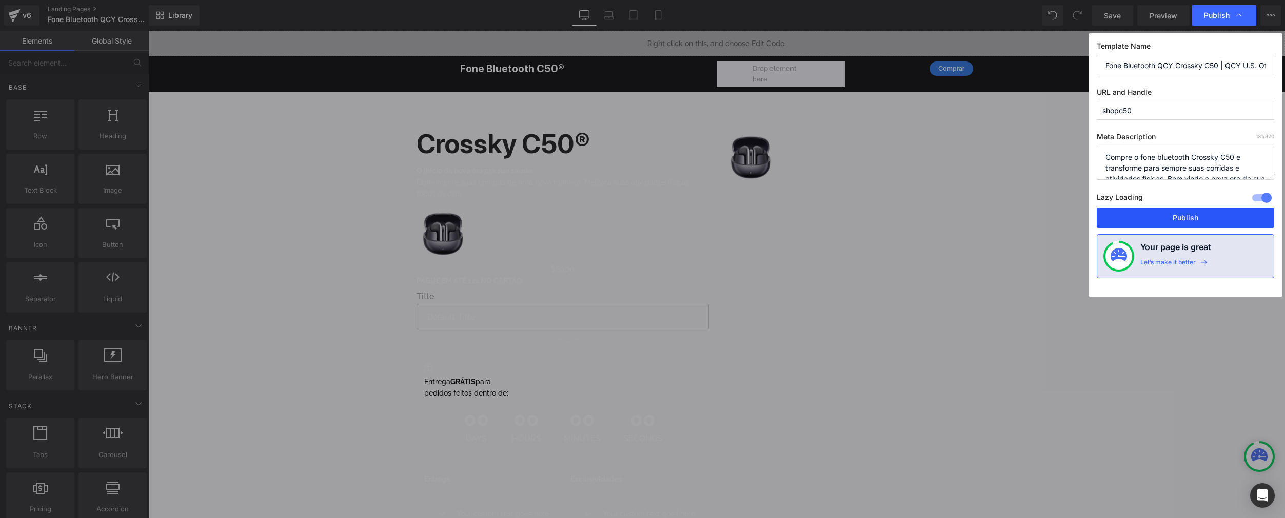
drag, startPoint x: 1122, startPoint y: 213, endPoint x: 969, endPoint y: 182, distance: 156.0
click at [968, 213] on button "Publish" at bounding box center [1184, 218] width 177 height 21
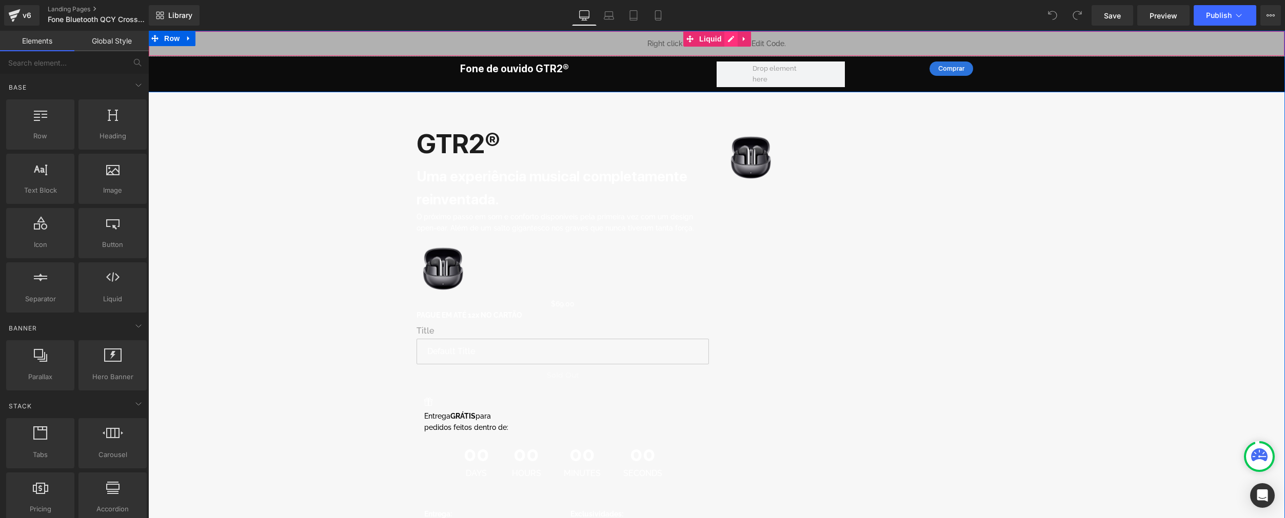
click at [726, 37] on div "Liquid" at bounding box center [716, 44] width 1136 height 26
click at [731, 43] on div "Liquid" at bounding box center [716, 44] width 1136 height 26
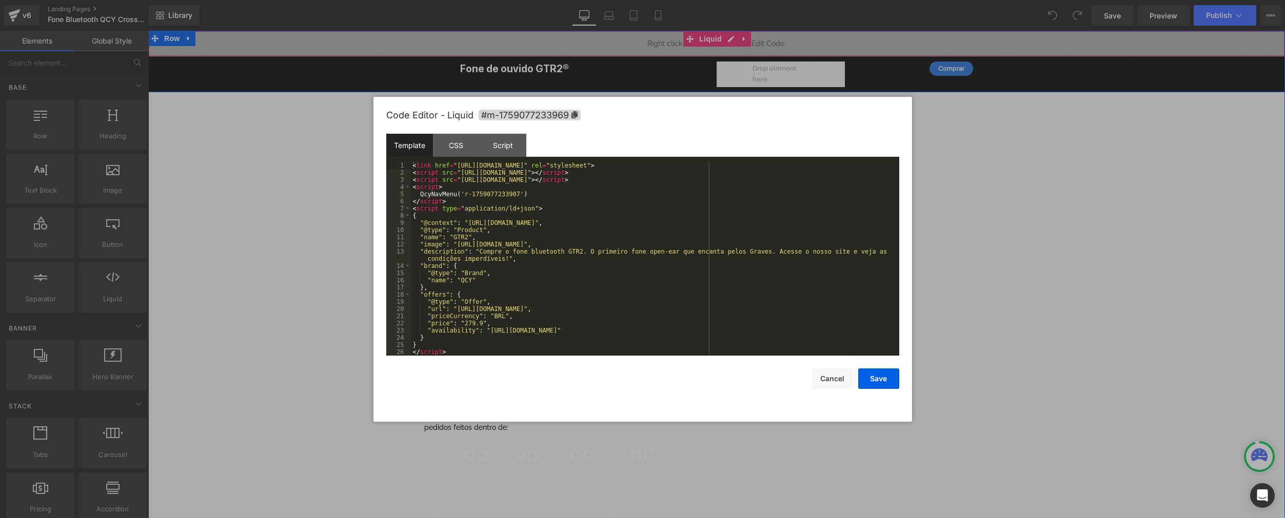
click at [729, 36] on div "Liquid" at bounding box center [716, 44] width 1136 height 26
click at [524, 192] on div "< link href = "https://qcy.blob.core.windows.net/site/dev/assets/nav-menu/dist/…" at bounding box center [655, 266] width 488 height 208
click at [880, 382] on button "Save" at bounding box center [878, 379] width 41 height 21
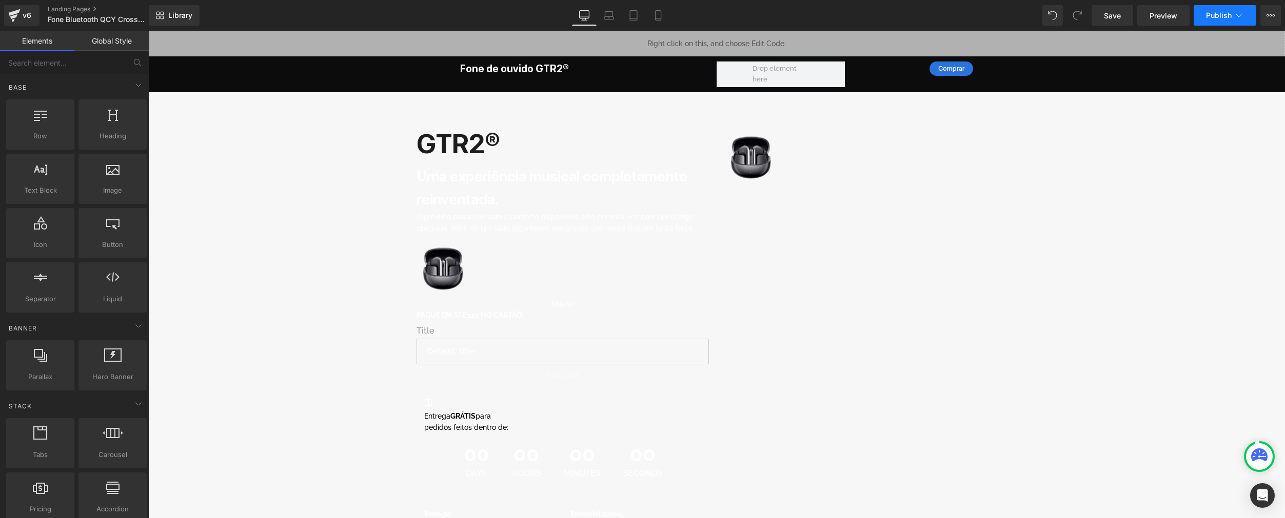
click at [968, 11] on span "Publish" at bounding box center [1219, 15] width 26 height 8
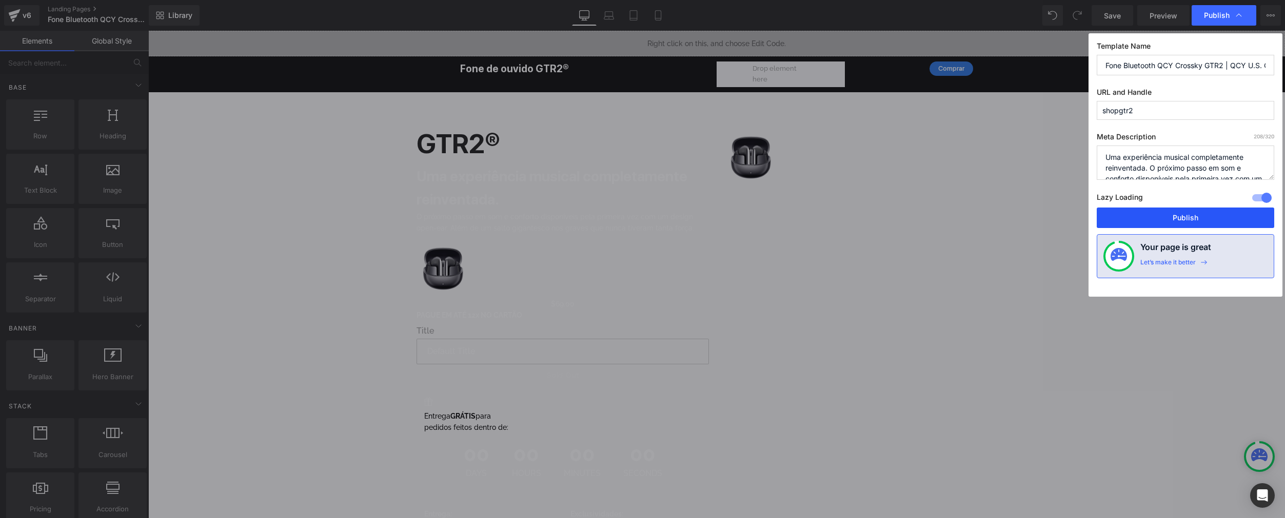
click at [968, 221] on button "Publish" at bounding box center [1184, 218] width 177 height 21
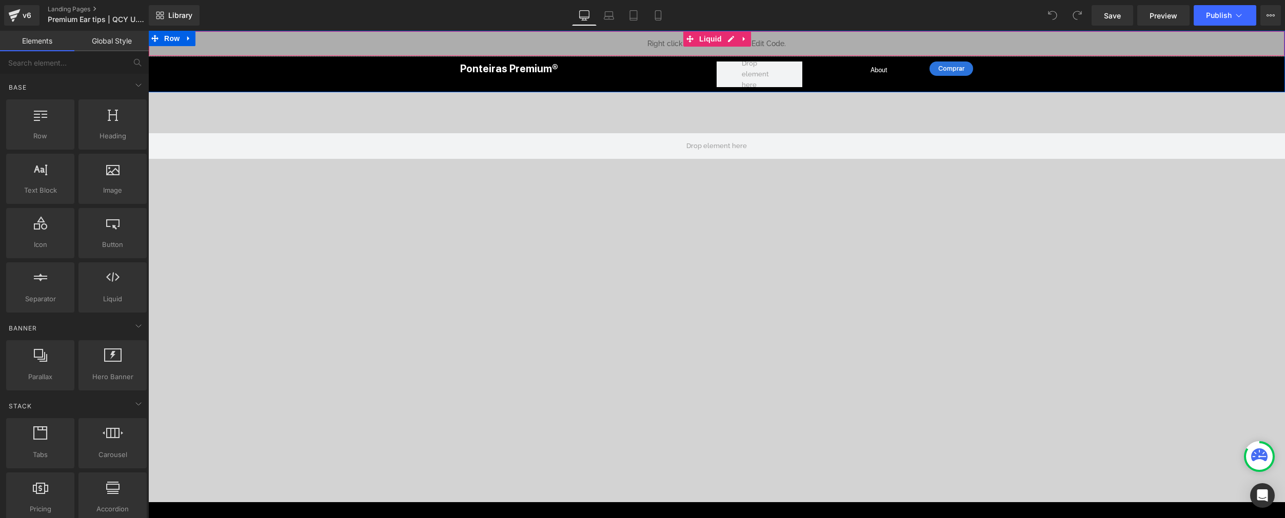
click at [728, 38] on div "Liquid" at bounding box center [716, 44] width 1136 height 26
click at [725, 42] on div "Liquid" at bounding box center [716, 44] width 1136 height 26
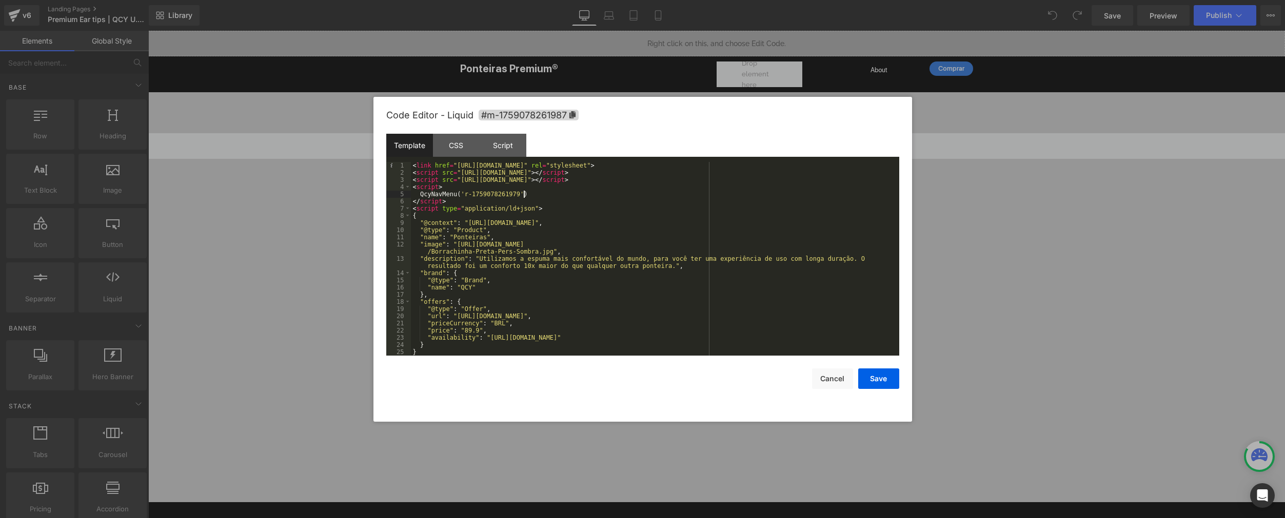
click at [524, 195] on div "< link href = "https://qcy.blob.core.windows.net/site/dev/assets/nav-menu/dist/…" at bounding box center [653, 266] width 484 height 208
click at [879, 379] on button "Save" at bounding box center [878, 379] width 41 height 21
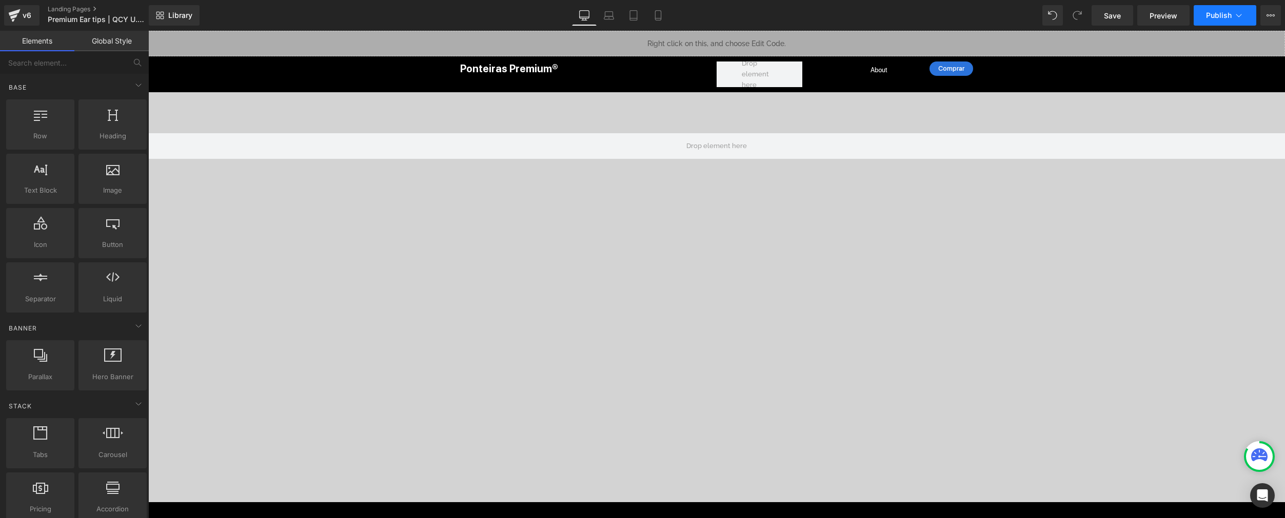
click at [968, 19] on span "Publish" at bounding box center [1219, 15] width 26 height 8
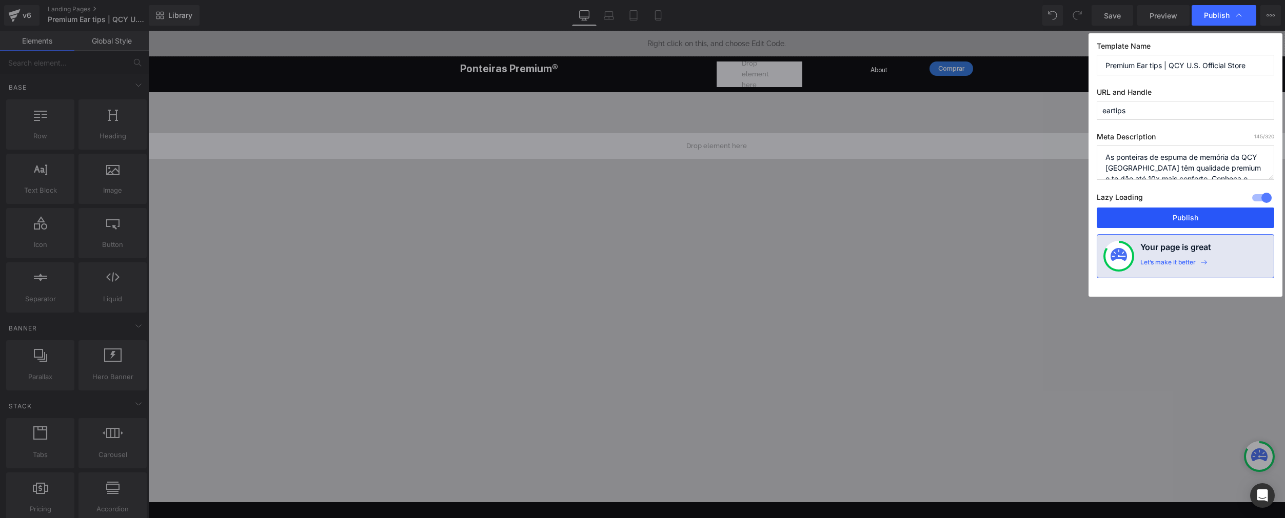
click at [968, 216] on button "Publish" at bounding box center [1184, 218] width 177 height 21
click at [968, 216] on div at bounding box center [716, 297] width 1136 height 410
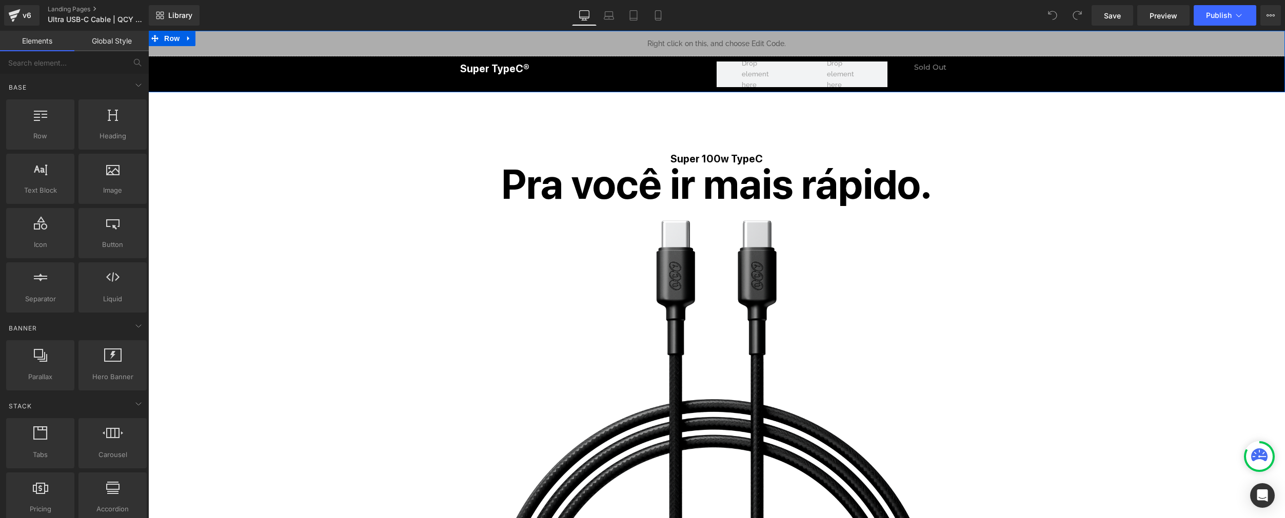
click at [728, 39] on div "Liquid" at bounding box center [716, 44] width 1136 height 26
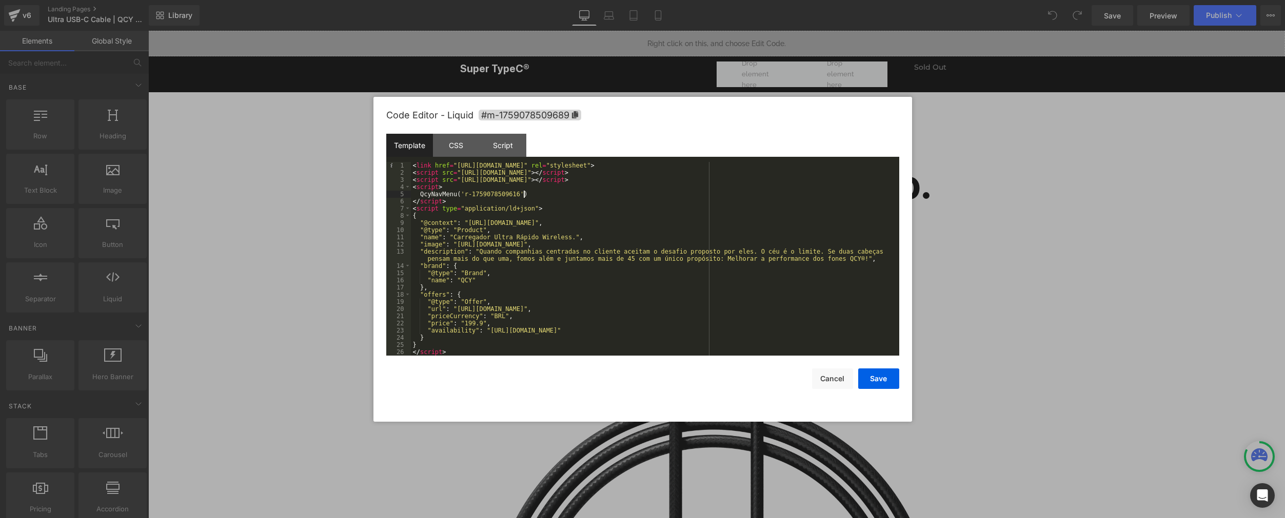
click at [524, 195] on div "< link href = "[URL][DOMAIN_NAME]" rel = "stylesheet" > < script src = "[URL][D…" at bounding box center [655, 266] width 488 height 208
click at [551, 197] on div "< link href = "https://qcy.blob.core.windows.net/site/dev/assets/nav-menu/dist/…" at bounding box center [655, 266] width 488 height 208
click at [526, 193] on div "< link href = "https://qcy.blob.core.windows.net/site/dev/assets/nav-menu/dist/…" at bounding box center [655, 266] width 488 height 208
click at [522, 192] on div "< link href = "https://qcy.blob.core.windows.net/site/dev/assets/nav-menu/dist/…" at bounding box center [655, 266] width 488 height 208
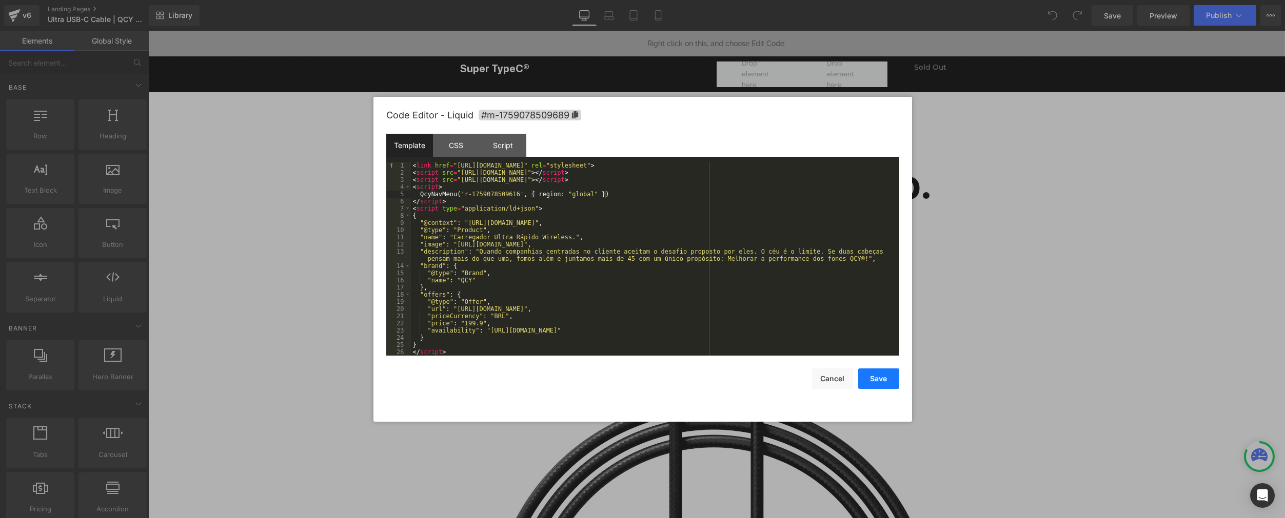
click at [885, 380] on button "Save" at bounding box center [878, 379] width 41 height 21
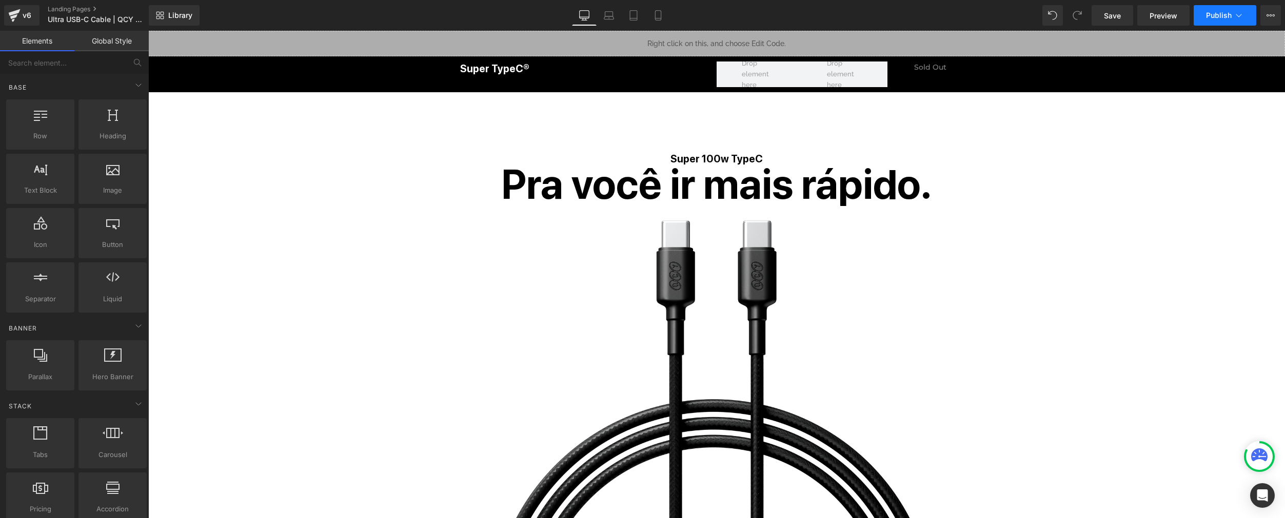
click at [968, 13] on span "Publish" at bounding box center [1219, 15] width 26 height 8
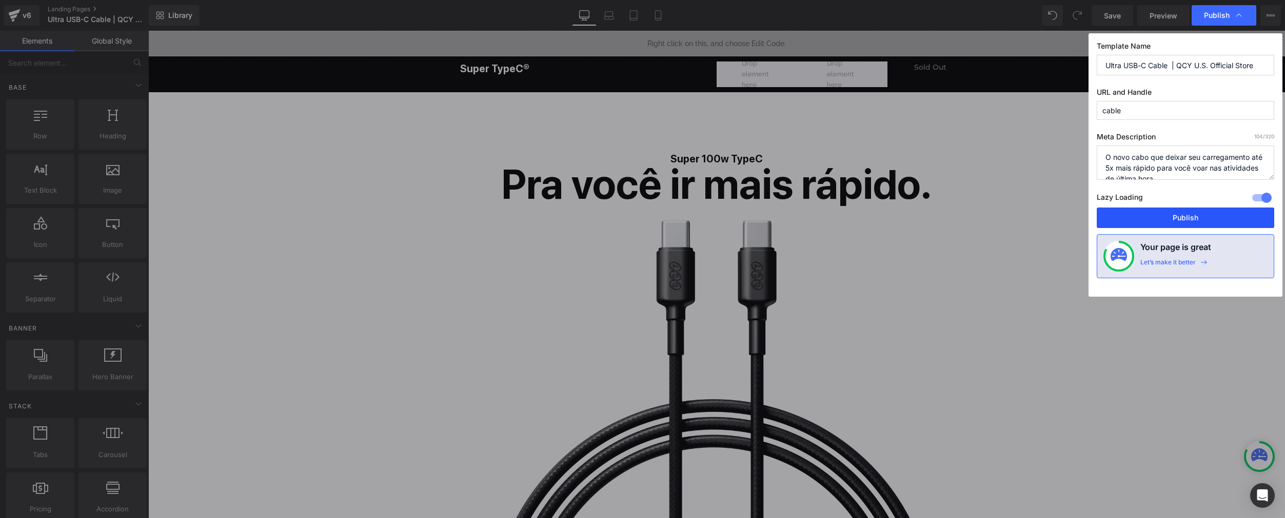
click at [968, 213] on button "Publish" at bounding box center [1184, 218] width 177 height 21
click at [968, 213] on div "Super 100w TypeC Heading Pra você ir mais rápido. Heading Image Row" at bounding box center [716, 360] width 1136 height 413
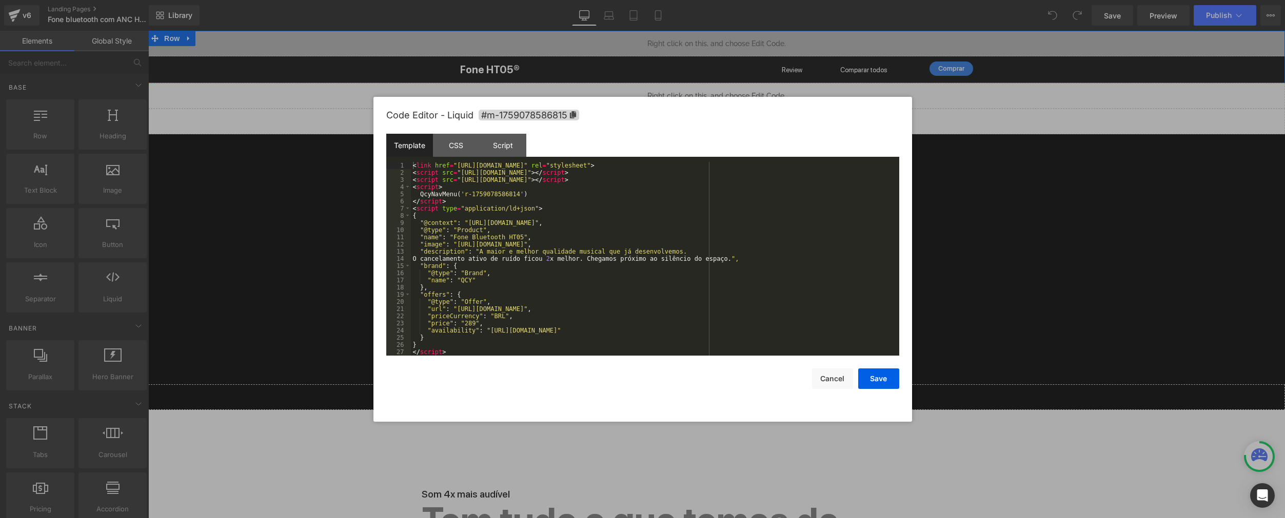
drag, startPoint x: 729, startPoint y: 37, endPoint x: 858, endPoint y: 96, distance: 142.3
click at [729, 37] on div "Liquid" at bounding box center [716, 44] width 1136 height 26
click at [524, 193] on div "< link href = "https://qcy.blob.core.windows.net/site/dev/assets/nav-menu/dist/…" at bounding box center [655, 266] width 488 height 208
drag, startPoint x: 524, startPoint y: 193, endPoint x: 660, endPoint y: 182, distance: 136.3
click at [526, 192] on div "< link href = "https://qcy.blob.core.windows.net/site/dev/assets/nav-menu/dist/…" at bounding box center [655, 266] width 488 height 208
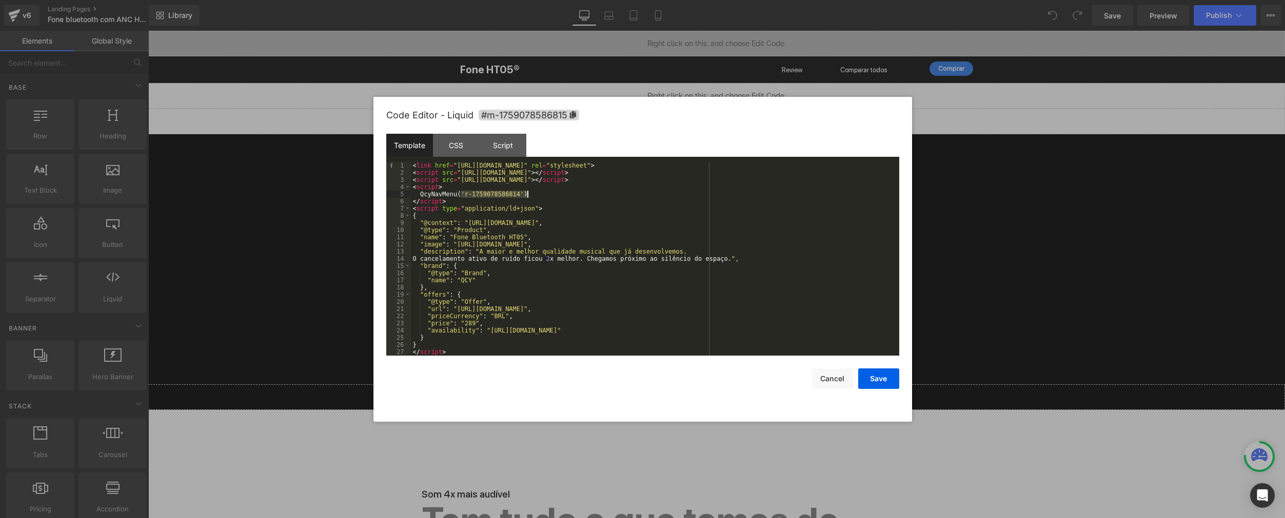
click at [530, 199] on div "< link href = "https://qcy.blob.core.windows.net/site/dev/assets/nav-menu/dist/…" at bounding box center [655, 266] width 488 height 208
click at [524, 195] on div "< link href = "https://qcy.blob.core.windows.net/site/dev/assets/nav-menu/dist/…" at bounding box center [655, 266] width 488 height 208
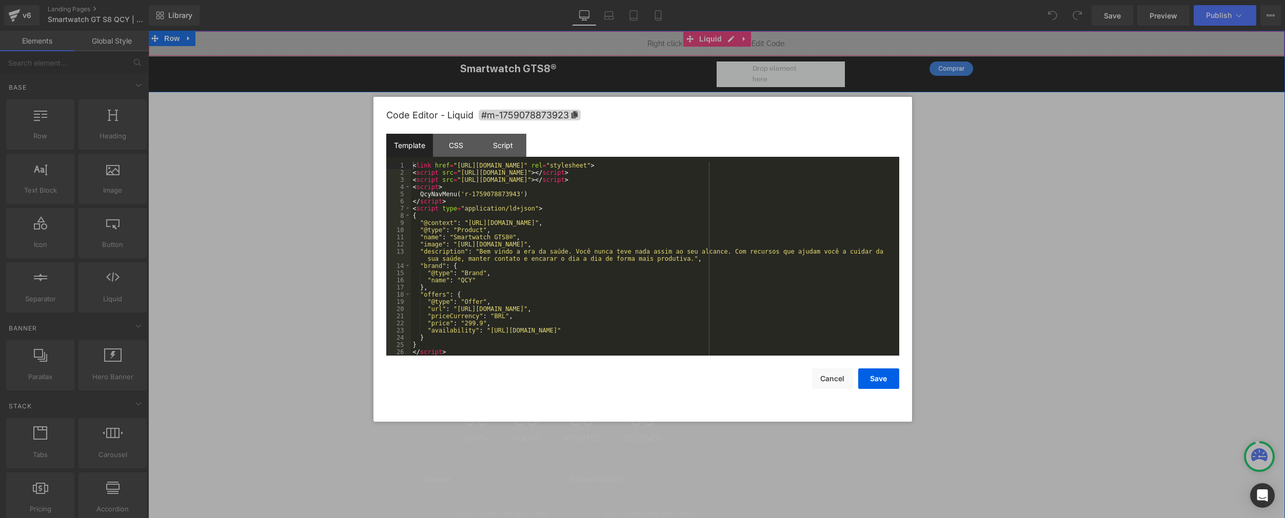
click at [724, 39] on div "Liquid" at bounding box center [716, 44] width 1136 height 26
click at [524, 195] on div "< link href = "https://qcy.blob.core.windows.net/site/dev/assets/nav-menu/dist/…" at bounding box center [655, 266] width 488 height 208
click at [610, 202] on div "< link href = "https://qcy.blob.core.windows.net/site/dev/assets/nav-menu/dist/…" at bounding box center [655, 266] width 488 height 208
drag, startPoint x: 524, startPoint y: 192, endPoint x: 530, endPoint y: 193, distance: 6.7
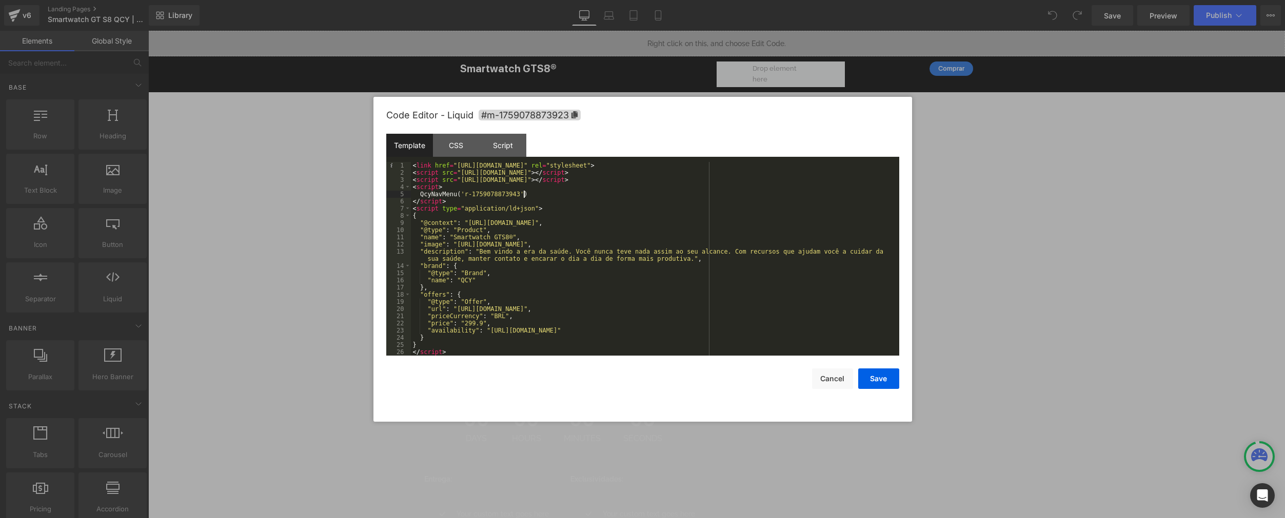
click at [524, 192] on div "< link href = "https://qcy.blob.core.windows.net/site/dev/assets/nav-menu/dist/…" at bounding box center [655, 266] width 488 height 208
click at [527, 193] on div "< link href = "https://qcy.blob.core.windows.net/site/dev/assets/nav-menu/dist/…" at bounding box center [655, 266] width 488 height 208
click at [557, 221] on div "< link href = "https://qcy.blob.core.windows.net/site/dev/assets/nav-menu/dist/…" at bounding box center [655, 266] width 488 height 208
click at [524, 193] on div "< link href = "https://qcy.blob.core.windows.net/site/dev/assets/nav-menu/dist/…" at bounding box center [655, 266] width 488 height 208
click at [872, 380] on button "Save" at bounding box center [878, 379] width 41 height 21
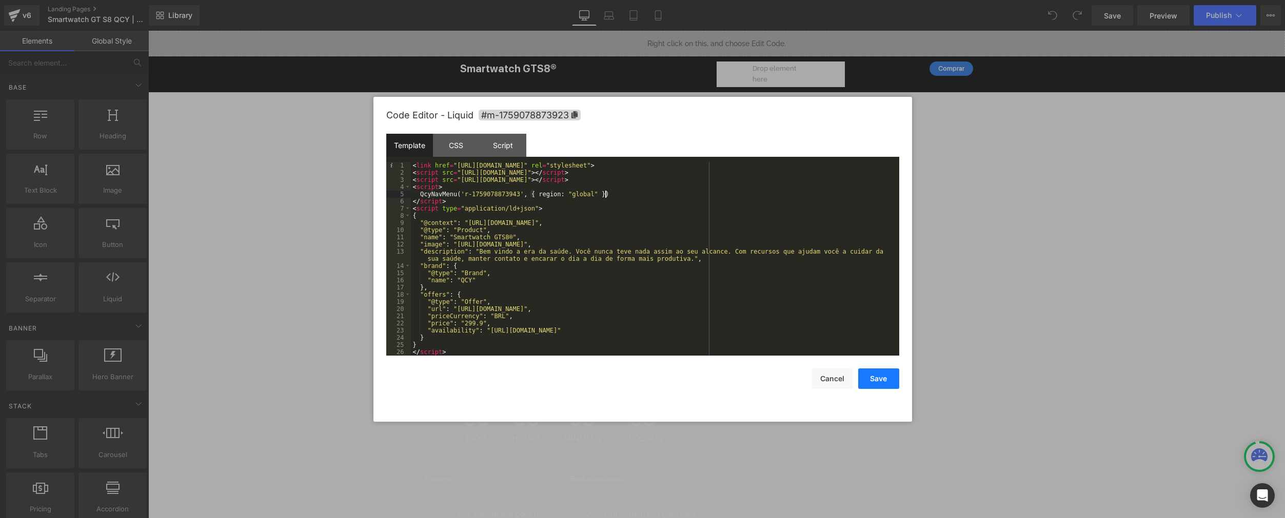
click at [872, 380] on button "Save" at bounding box center [878, 379] width 41 height 21
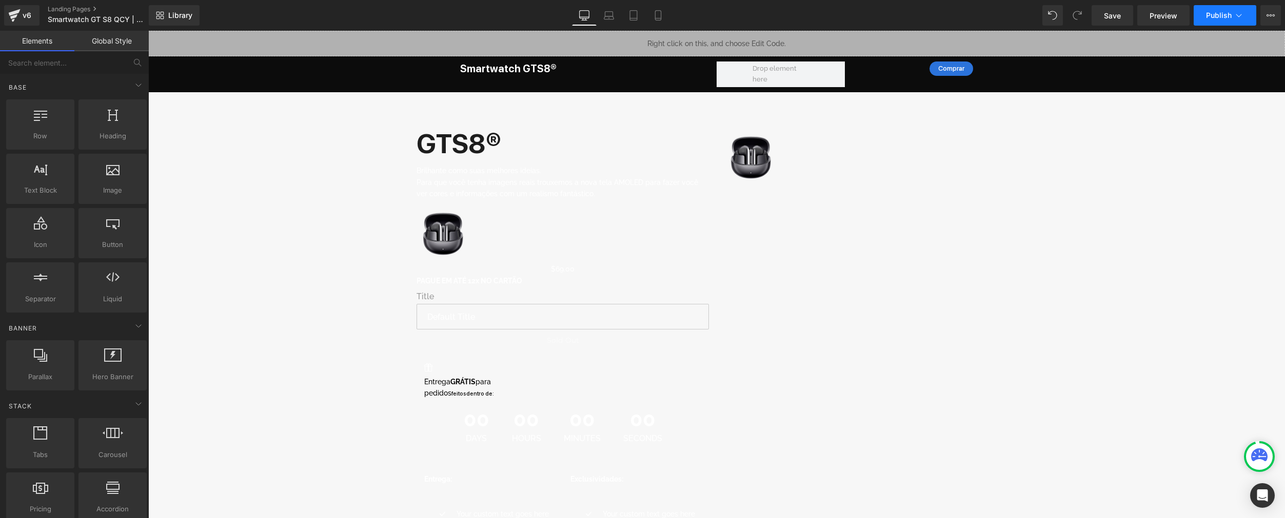
click at [968, 17] on span "Publish" at bounding box center [1219, 15] width 26 height 8
click at [968, 10] on button "Publish" at bounding box center [1224, 15] width 63 height 21
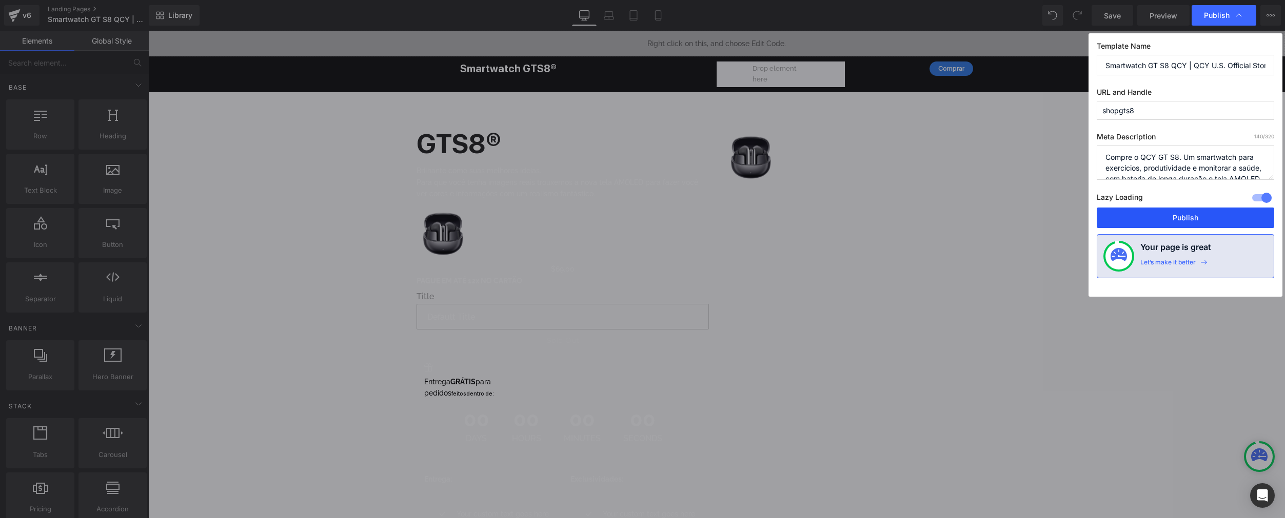
click at [968, 215] on button "Publish" at bounding box center [1184, 218] width 177 height 21
click at [968, 215] on div "Liquid Smartwatch GTS8® Heading Comprar Button Row Row Row GTS8® Text Block Bri…" at bounding box center [716, 311] width 1136 height 561
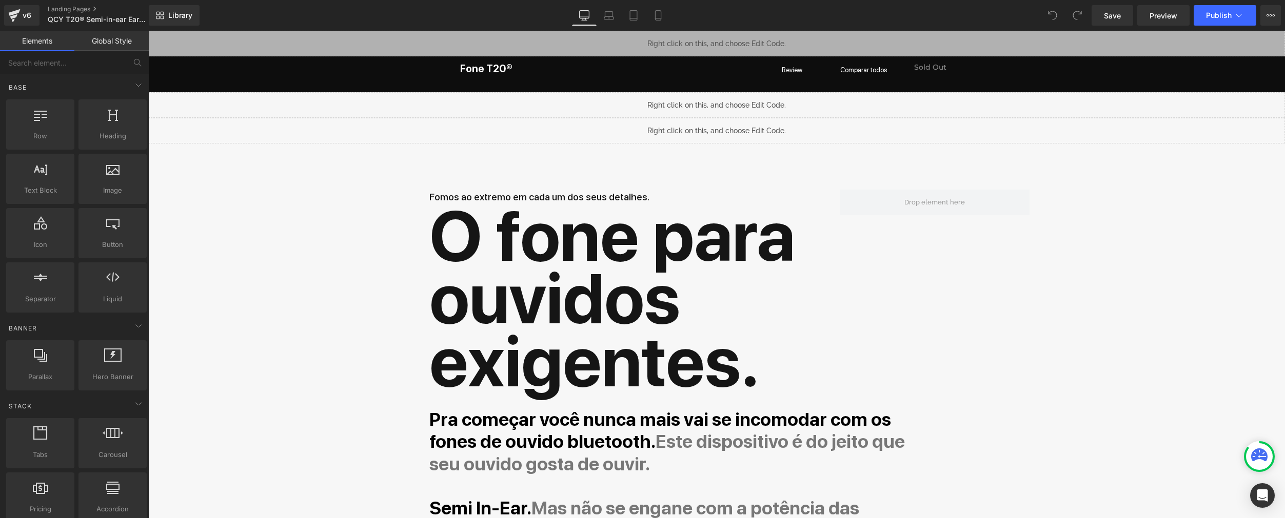
scroll to position [12894, 1129]
click at [729, 37] on div "Liquid" at bounding box center [716, 44] width 1136 height 26
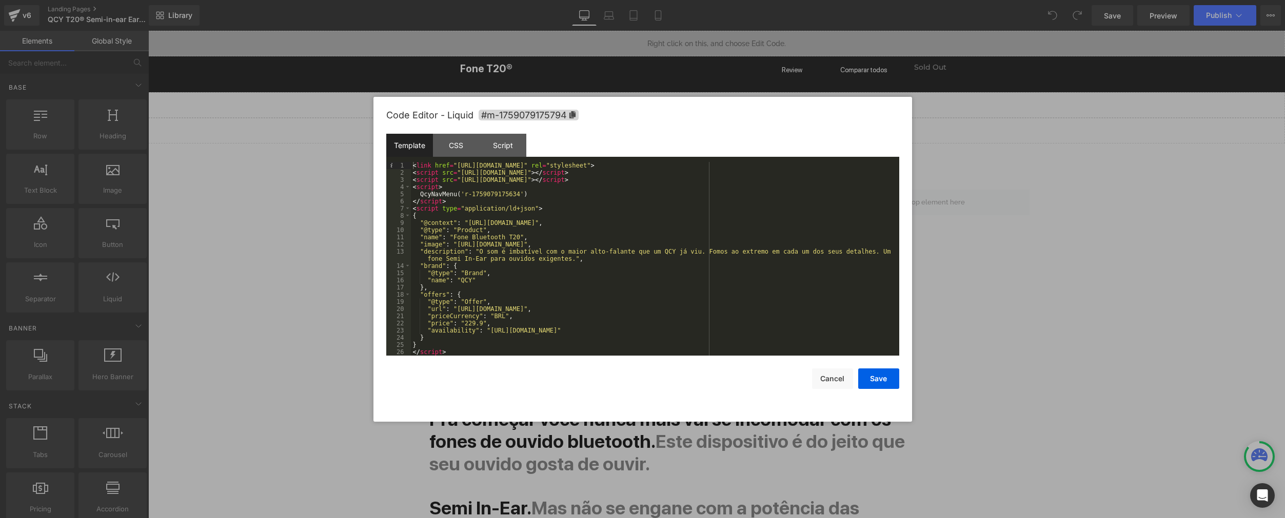
click at [523, 196] on div "< link href = "https://qcy.blob.core.windows.net/site/dev/assets/nav-menu/dist/…" at bounding box center [653, 266] width 484 height 208
click at [888, 378] on button "Save" at bounding box center [878, 379] width 41 height 21
click at [887, 378] on button "Save" at bounding box center [878, 379] width 41 height 21
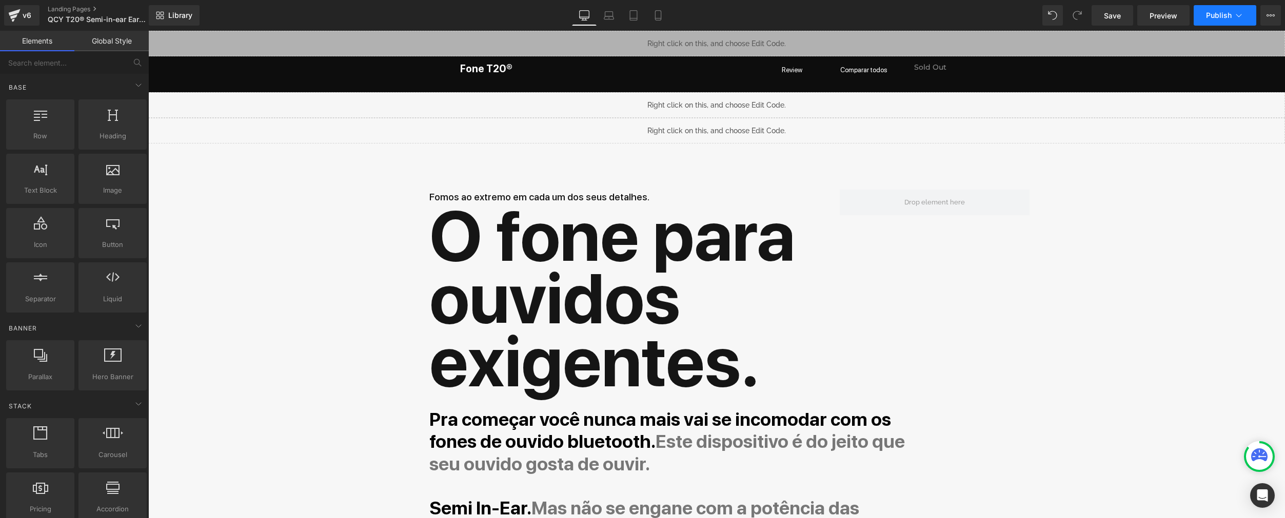
click at [968, 21] on button "Publish" at bounding box center [1224, 15] width 63 height 21
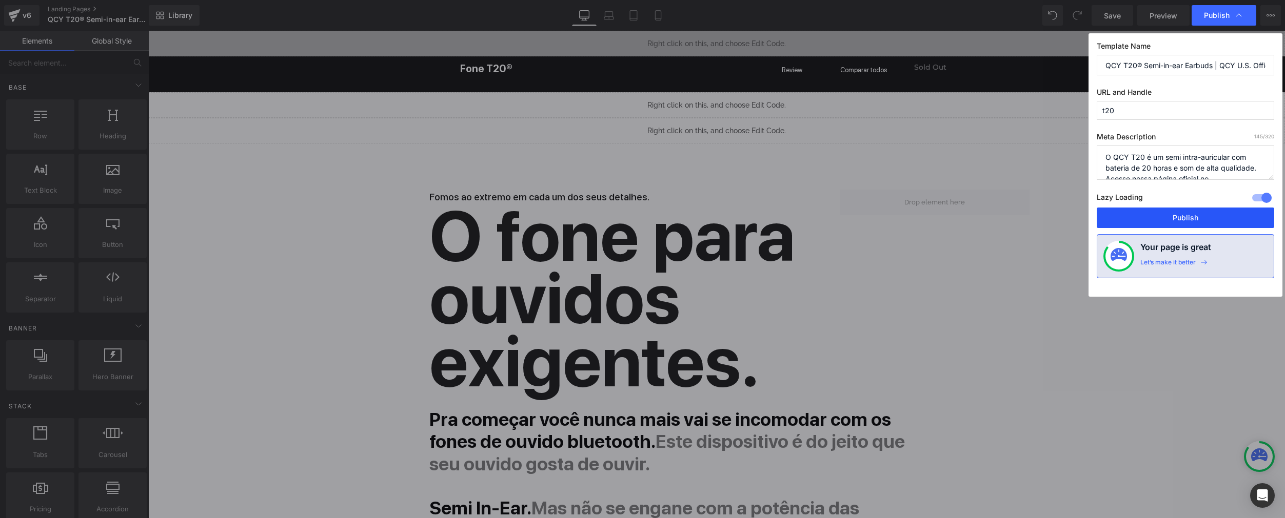
click at [968, 217] on button "Publish" at bounding box center [1184, 218] width 177 height 21
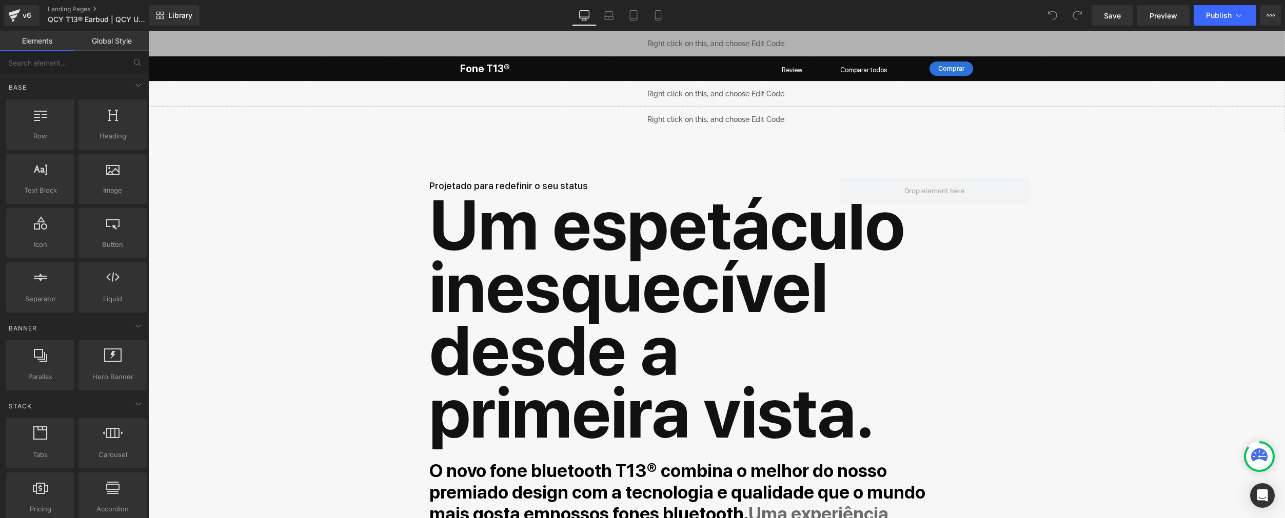
scroll to position [10061, 1129]
click at [729, 36] on div "Liquid" at bounding box center [716, 44] width 1136 height 26
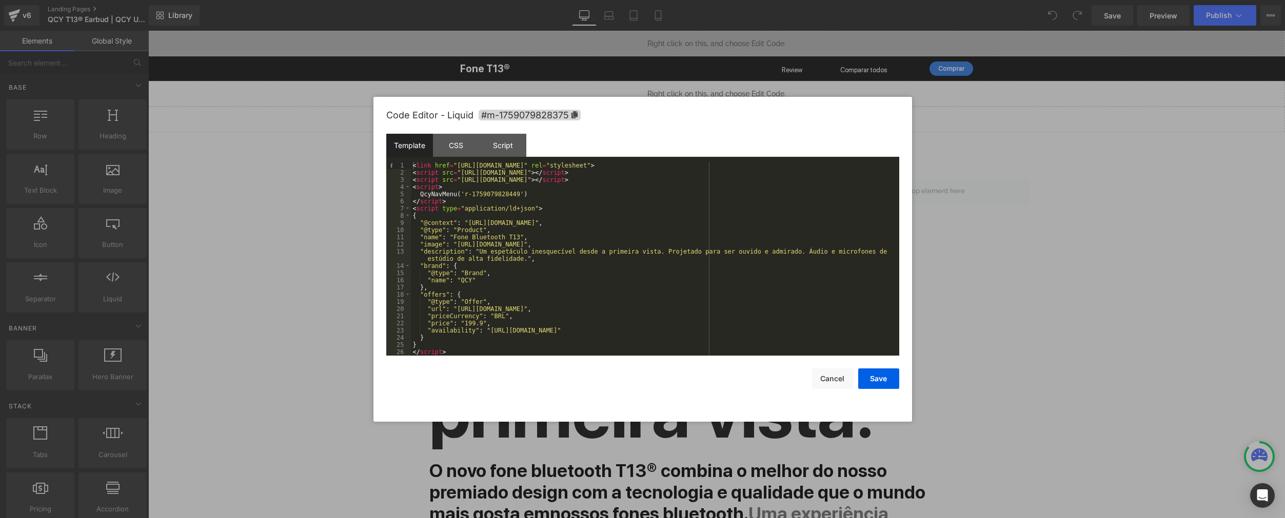
click at [523, 192] on div "< link href = "[URL][DOMAIN_NAME]" rel = "stylesheet" > < script src = "[URL][D…" at bounding box center [655, 266] width 488 height 208
drag, startPoint x: 884, startPoint y: 378, endPoint x: 763, endPoint y: 331, distance: 129.4
click at [884, 378] on button "Save" at bounding box center [878, 379] width 41 height 21
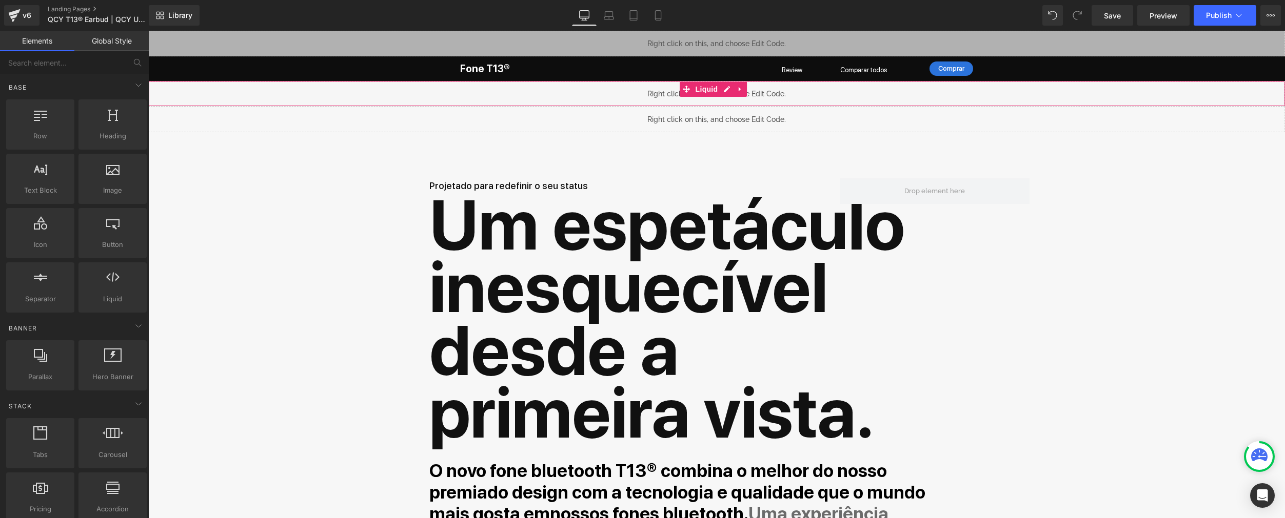
click at [968, 26] on div "Library Desktop Desktop Laptop Tablet Mobile Save Preview Publish Scheduled Vie…" at bounding box center [717, 15] width 1136 height 31
click at [968, 17] on span "Publish" at bounding box center [1219, 15] width 26 height 8
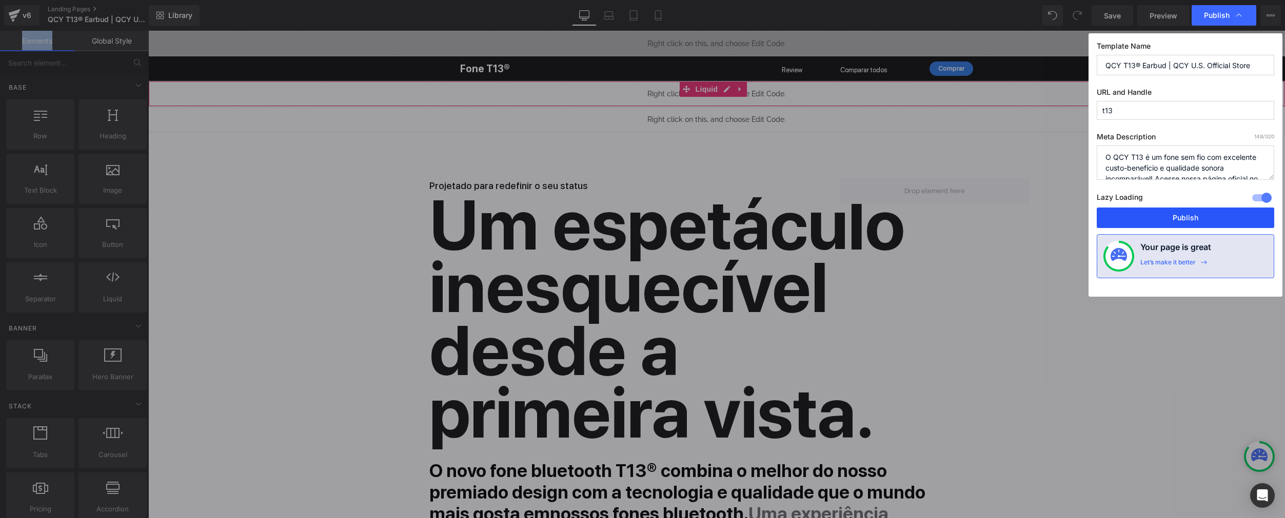
click at [968, 223] on button "Publish" at bounding box center [1184, 218] width 177 height 21
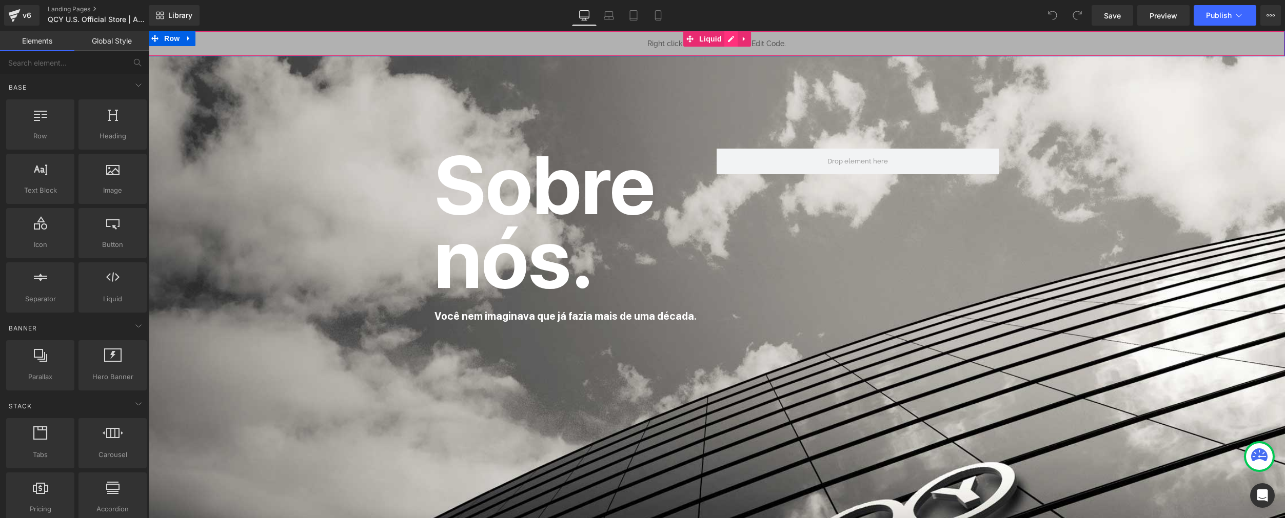
click at [723, 39] on div "Liquid" at bounding box center [716, 44] width 1136 height 26
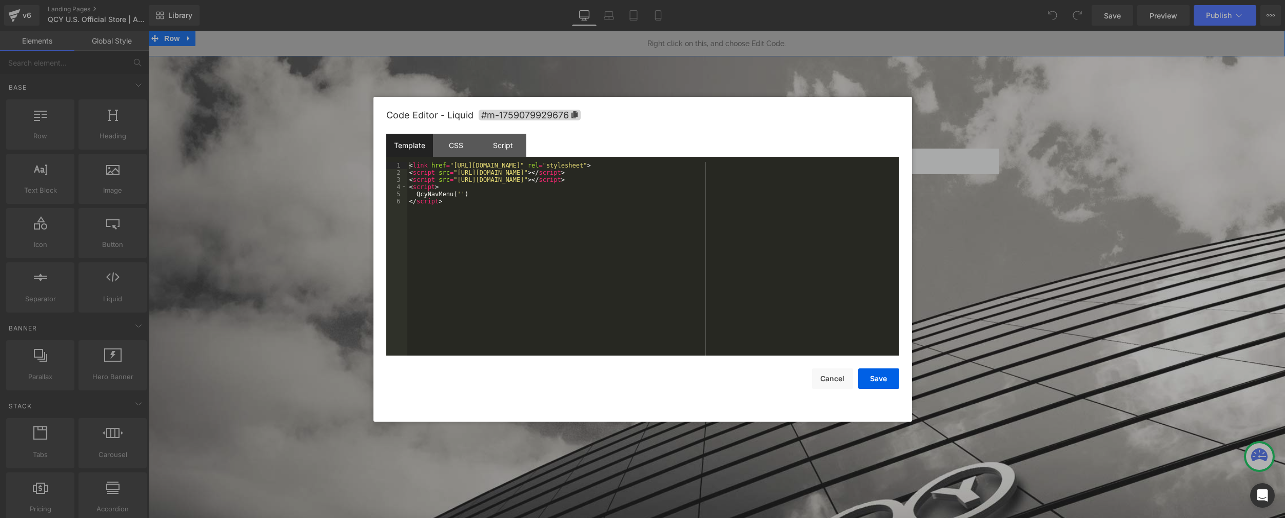
drag, startPoint x: 731, startPoint y: 37, endPoint x: 878, endPoint y: 68, distance: 150.5
click at [731, 37] on div "Liquid" at bounding box center [716, 44] width 1136 height 26
click at [465, 193] on div "< link href = "[URL][DOMAIN_NAME]" rel = "stylesheet" > < script src = "[URL][D…" at bounding box center [653, 266] width 492 height 208
click at [876, 380] on button "Save" at bounding box center [878, 379] width 41 height 21
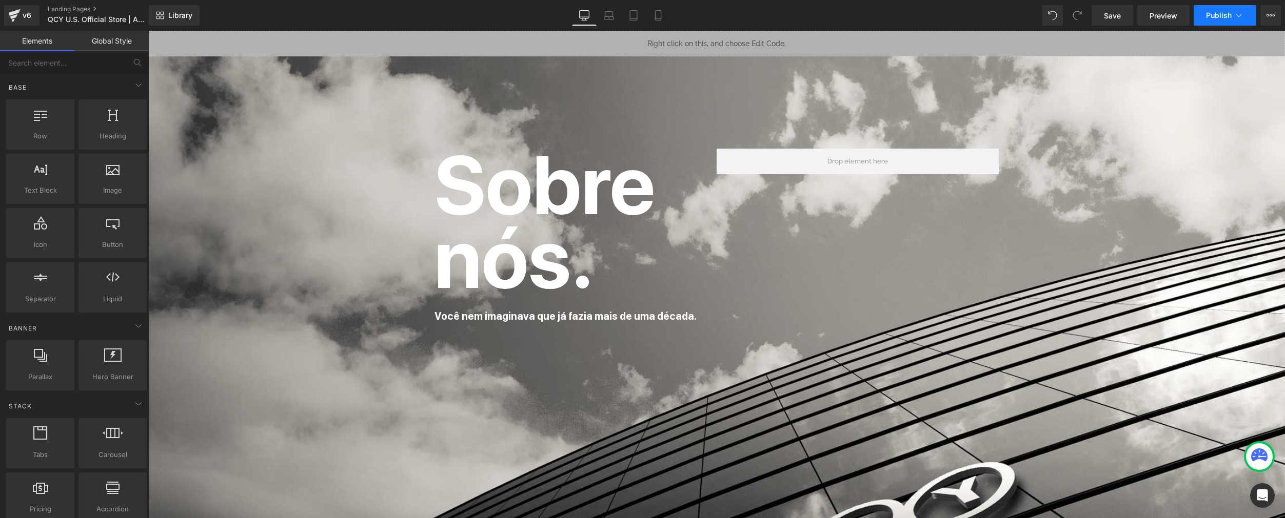
click at [968, 13] on span "Publish" at bounding box center [1219, 15] width 26 height 8
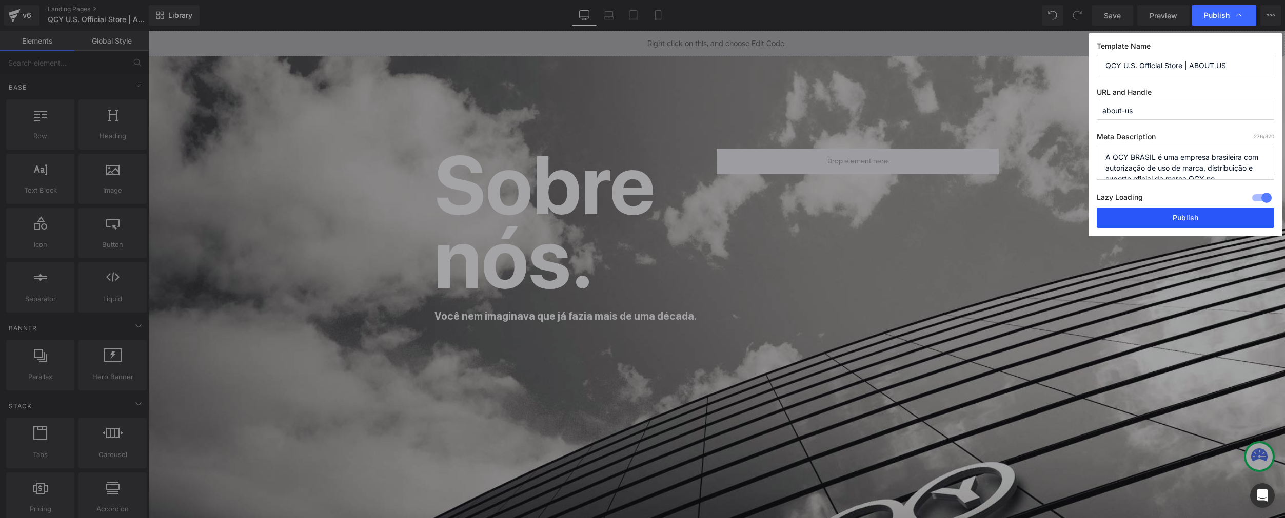
click at [968, 216] on button "Publish" at bounding box center [1184, 218] width 177 height 21
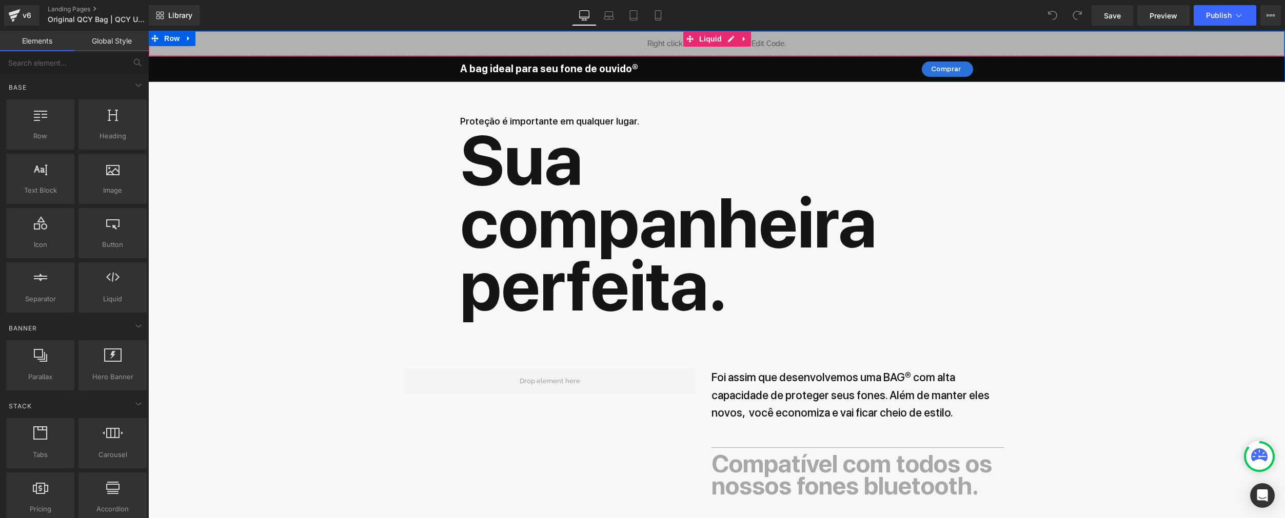
click at [729, 37] on div "Liquid" at bounding box center [716, 44] width 1136 height 26
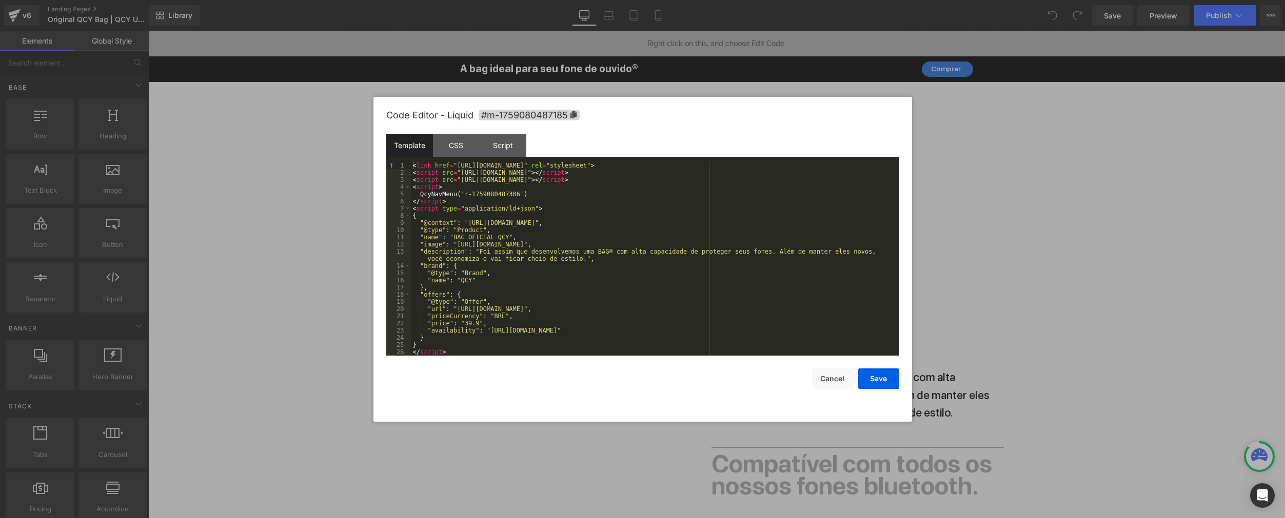
click at [524, 193] on div "< link href = "https://qcy.blob.core.windows.net/site/dev/assets/nav-menu/dist/…" at bounding box center [655, 266] width 488 height 208
click at [880, 377] on button "Save" at bounding box center [878, 379] width 41 height 21
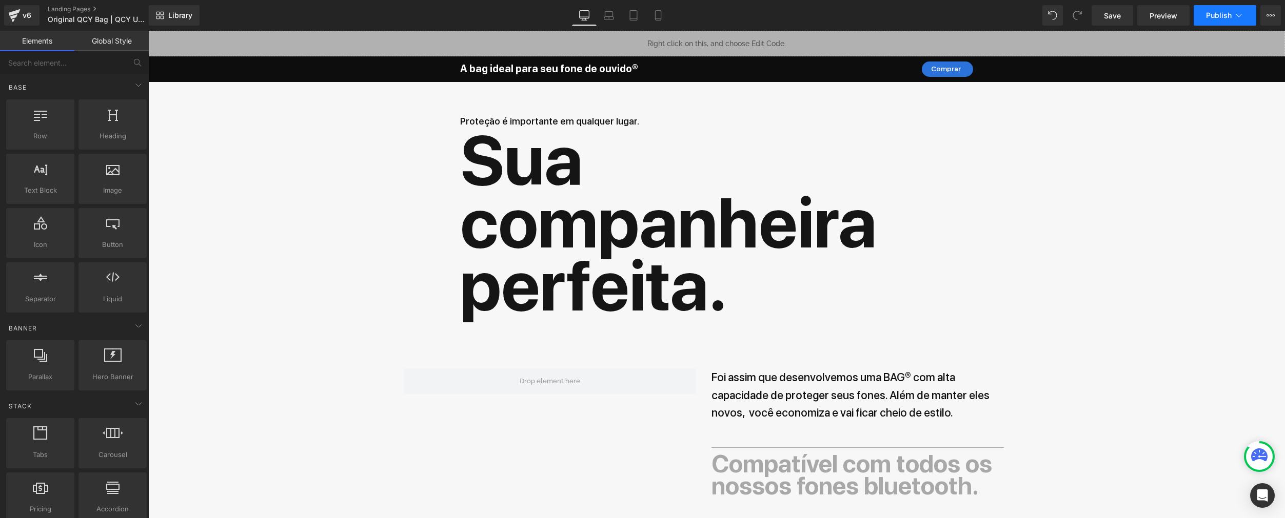
click at [968, 20] on button "Publish" at bounding box center [1224, 15] width 63 height 21
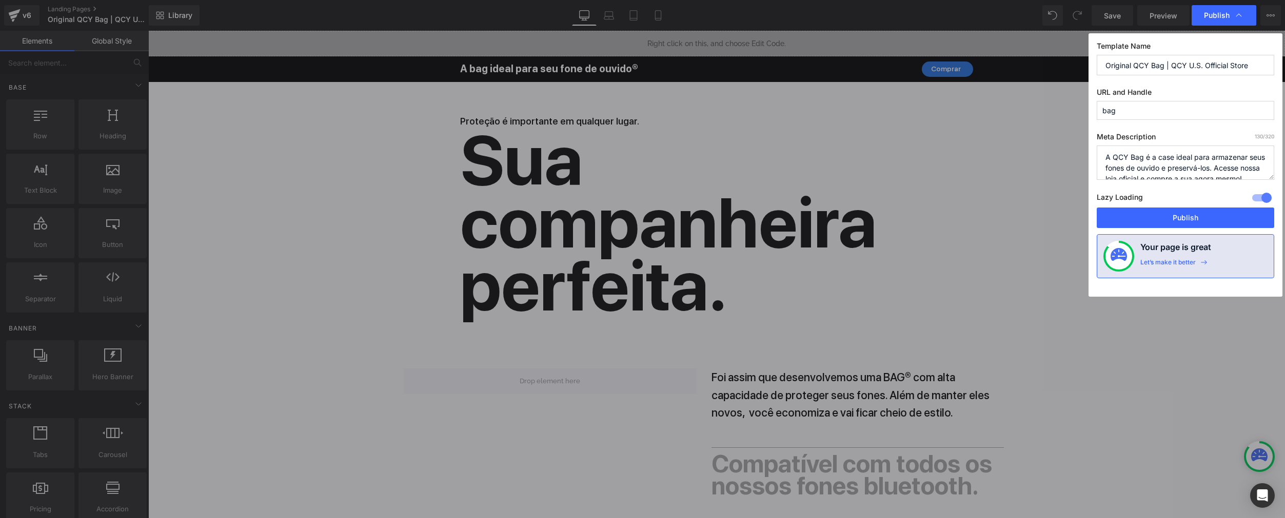
click at [968, 20] on span "Publish" at bounding box center [1224, 15] width 40 height 10
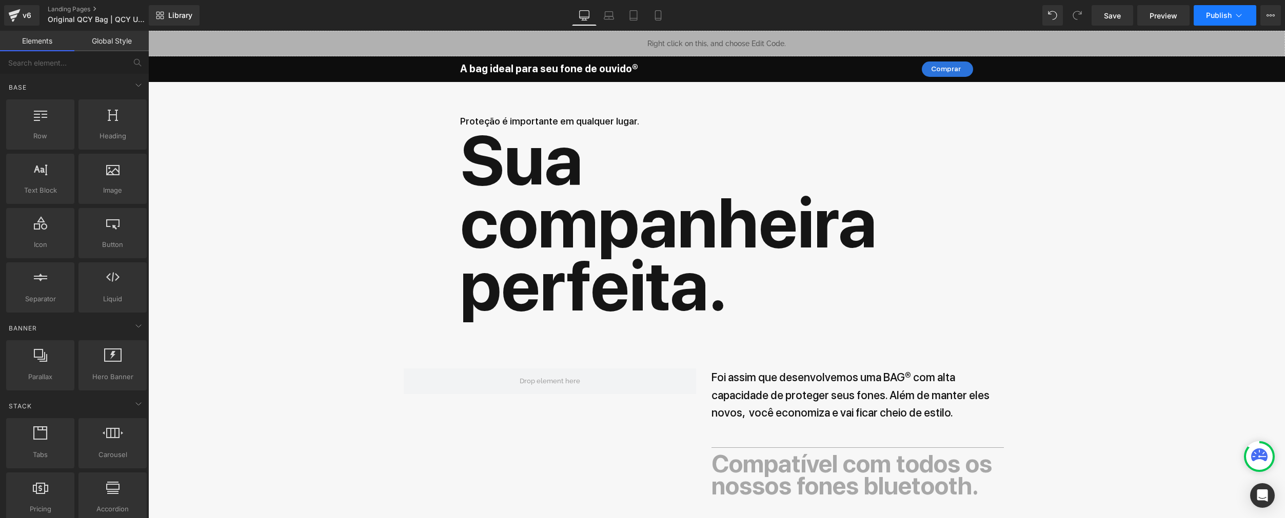
click at [968, 24] on button "Publish" at bounding box center [1224, 15] width 63 height 21
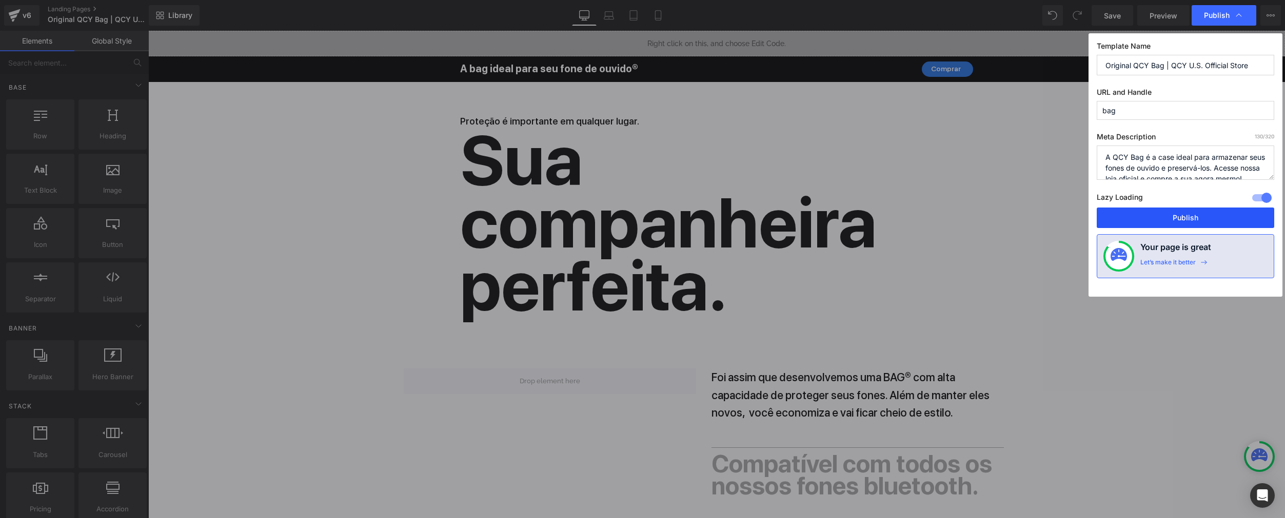
click at [968, 217] on button "Publish" at bounding box center [1184, 218] width 177 height 21
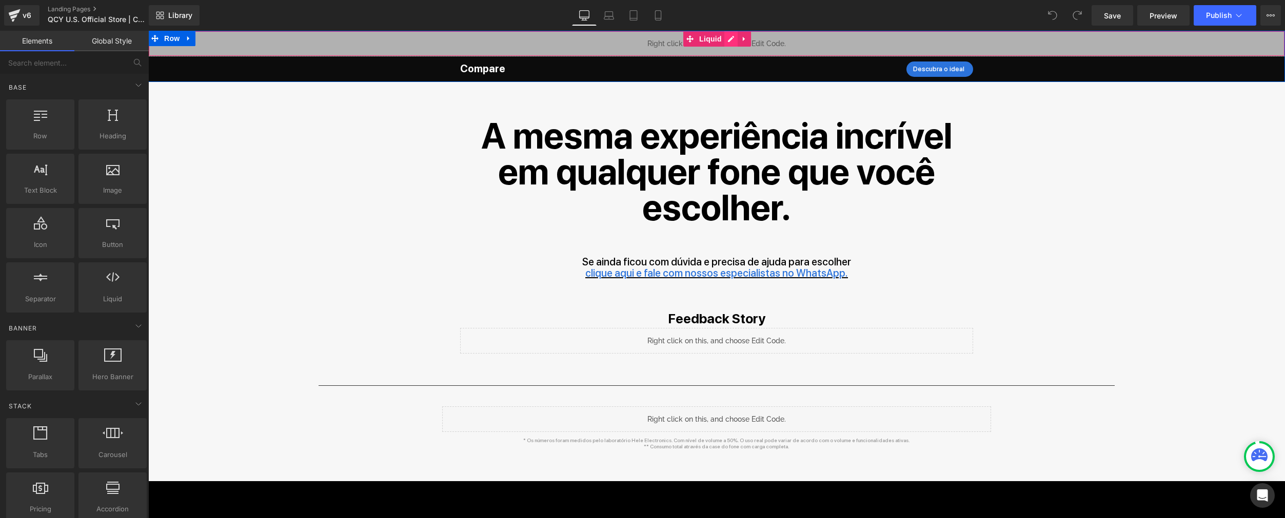
click at [725, 38] on div "Liquid" at bounding box center [716, 44] width 1136 height 26
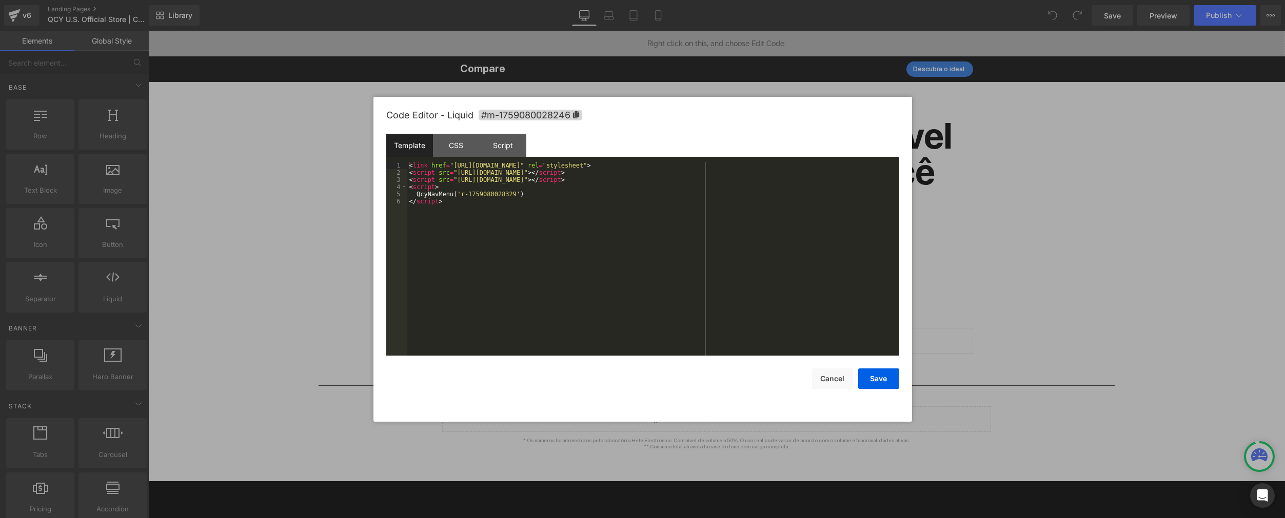
click at [725, 38] on div at bounding box center [642, 259] width 1285 height 518
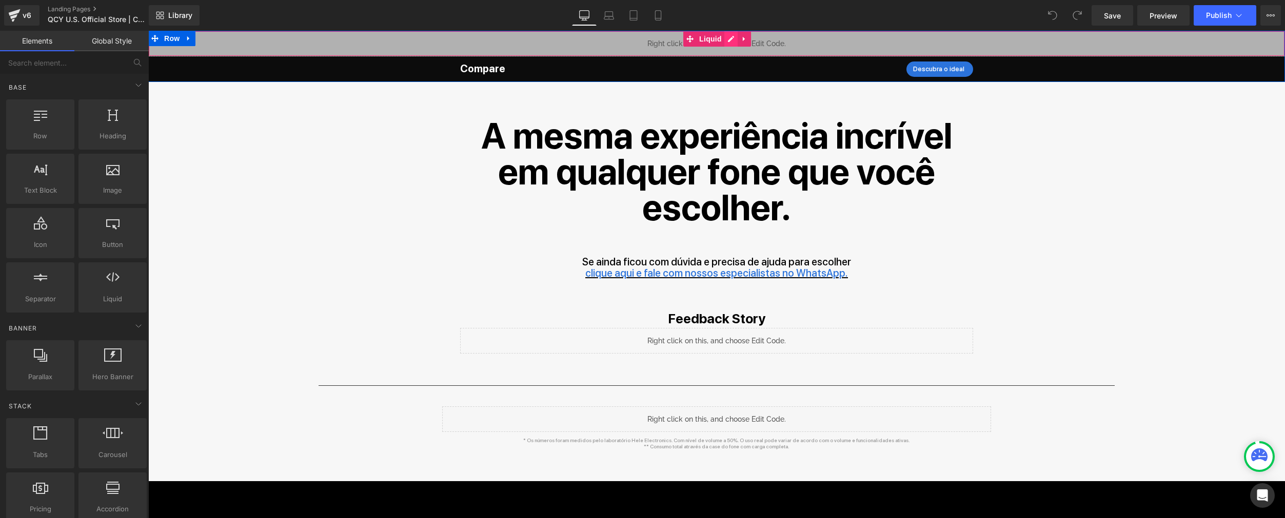
click at [730, 36] on div "Liquid" at bounding box center [716, 44] width 1136 height 26
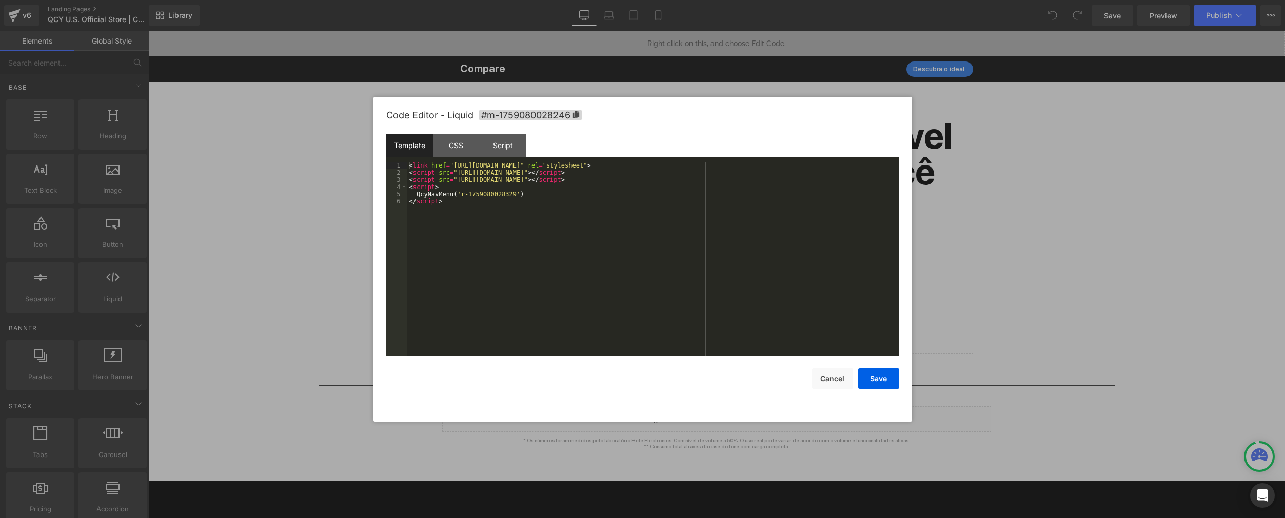
click at [730, 36] on div at bounding box center [642, 259] width 1285 height 518
click at [728, 37] on div "Liquid" at bounding box center [716, 44] width 1136 height 26
click at [521, 195] on div "< link href = "https://qcy.blob.core.windows.net/site/dev/assets/nav-menu/dist/…" at bounding box center [653, 266] width 492 height 208
click at [880, 383] on button "Save" at bounding box center [878, 379] width 41 height 21
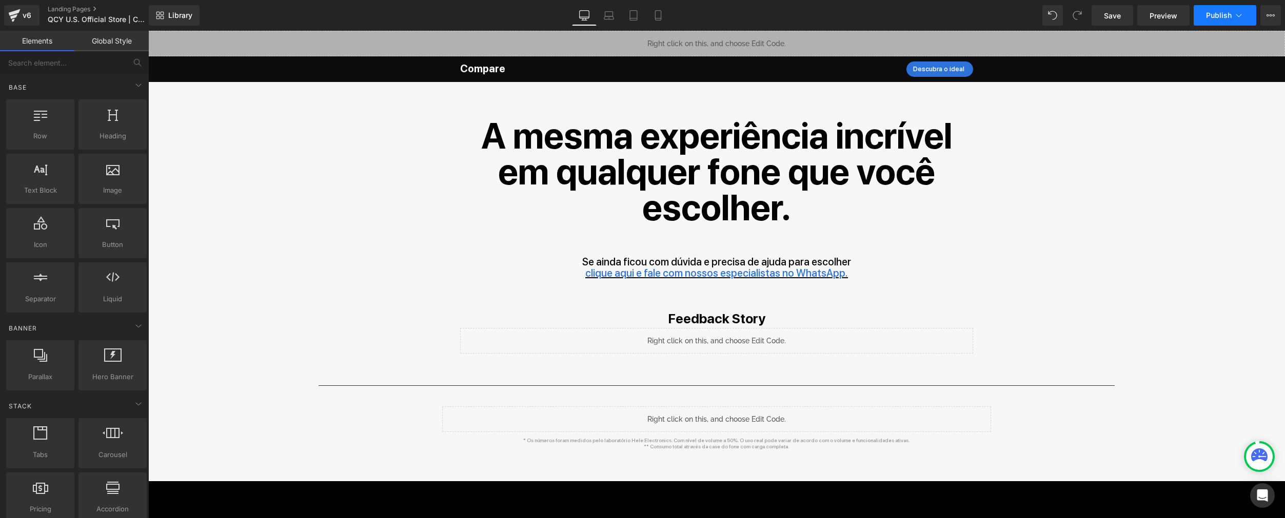
click at [968, 21] on button "Publish" at bounding box center [1224, 15] width 63 height 21
click at [968, 11] on span "Publish" at bounding box center [1219, 15] width 26 height 8
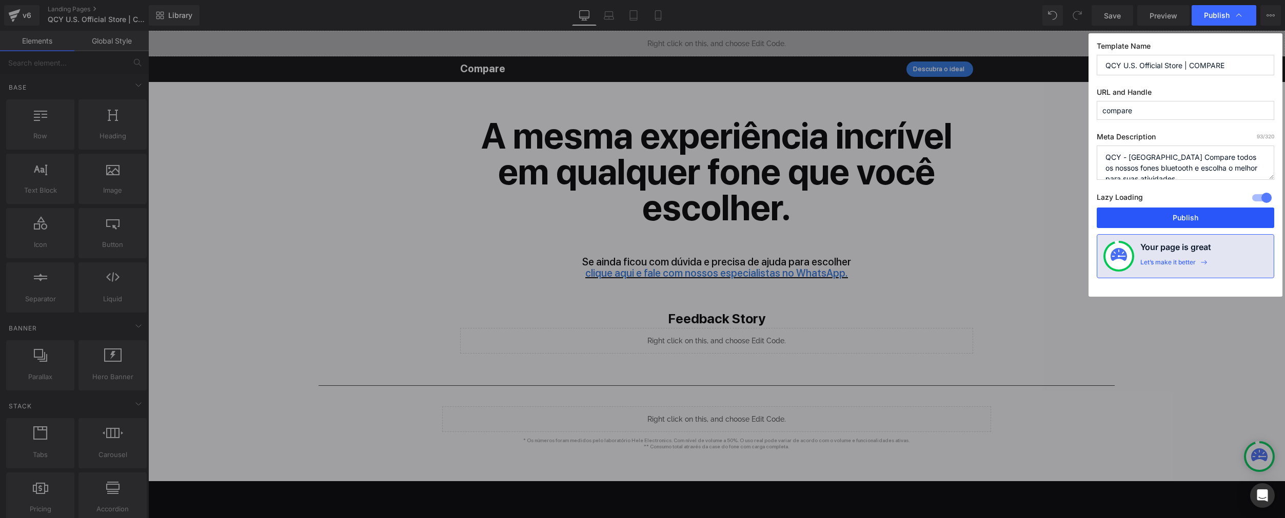
click at [968, 214] on button "Publish" at bounding box center [1184, 218] width 177 height 21
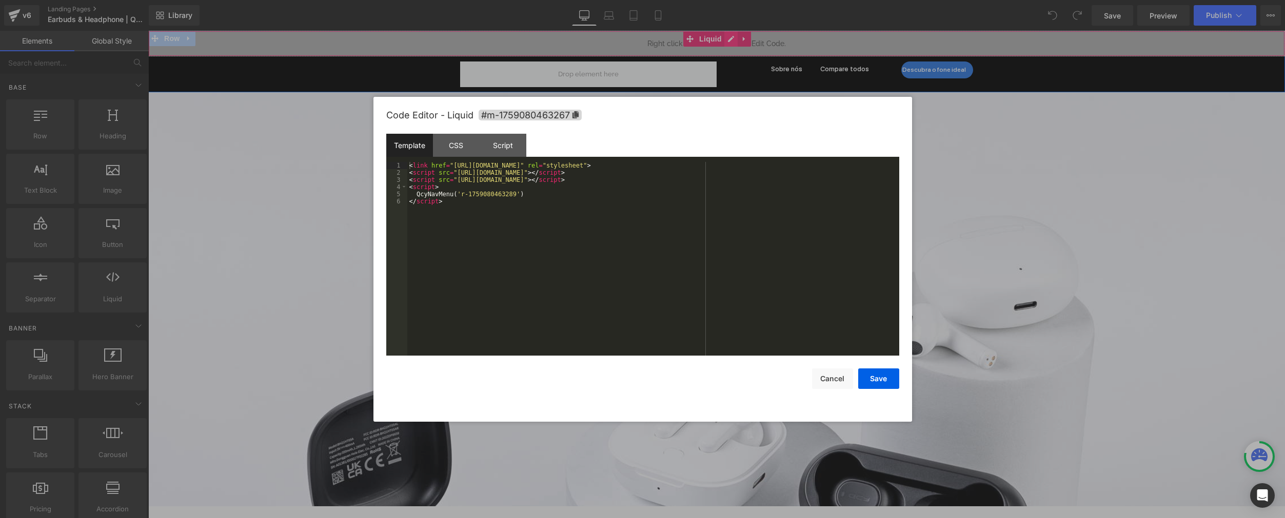
click at [728, 37] on div "Liquid" at bounding box center [716, 44] width 1136 height 26
click at [520, 193] on div "< link href = "[URL][DOMAIN_NAME]" rel = "stylesheet" > < script src = "[URL][D…" at bounding box center [653, 266] width 492 height 208
click at [873, 378] on button "Save" at bounding box center [878, 379] width 41 height 21
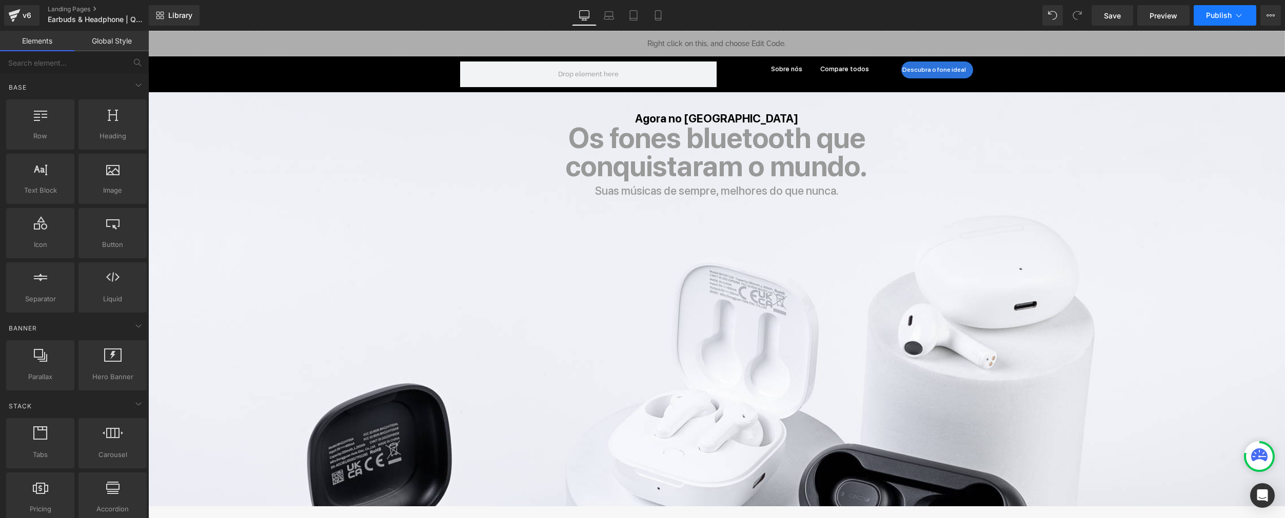
click at [968, 24] on button "Publish" at bounding box center [1224, 15] width 63 height 21
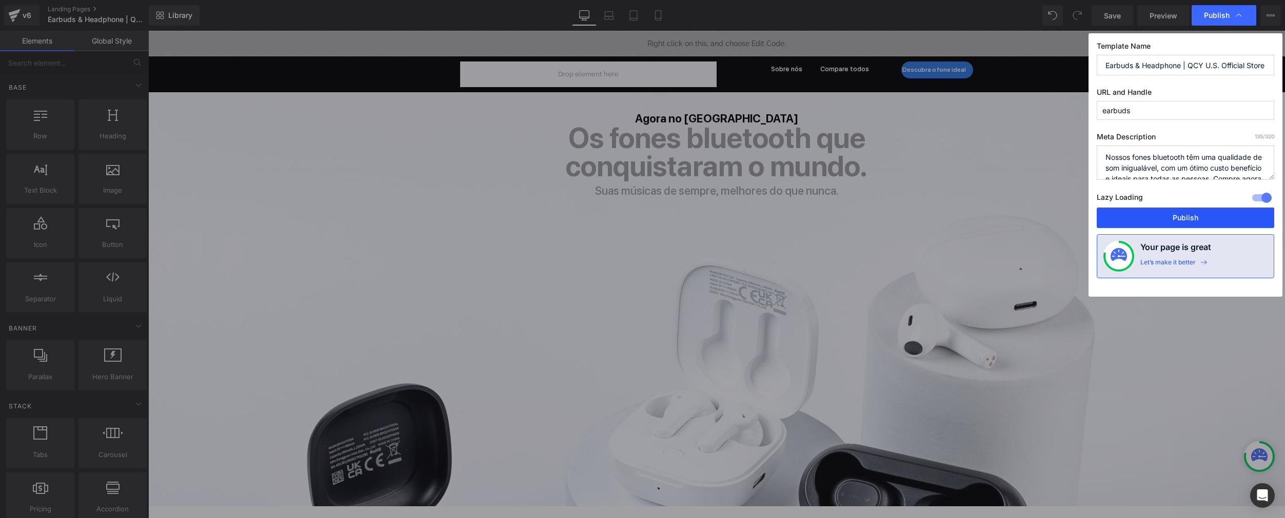
click at [968, 220] on button "Publish" at bounding box center [1184, 218] width 177 height 21
click at [968, 220] on div "Agora no Brasil Text Block Os fones bluetooth que conquistaram o mundo. Heading…" at bounding box center [716, 299] width 1136 height 414
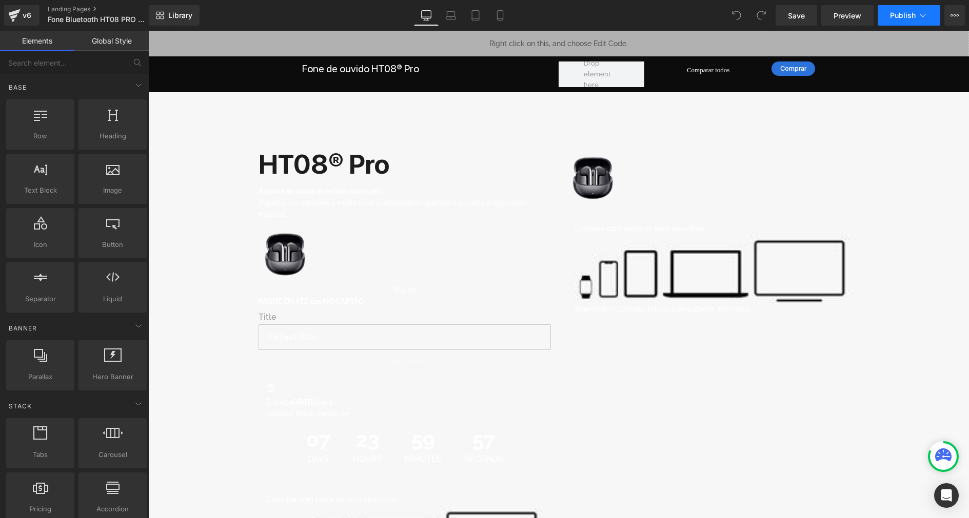
click at [906, 19] on button "Publish" at bounding box center [908, 15] width 63 height 21
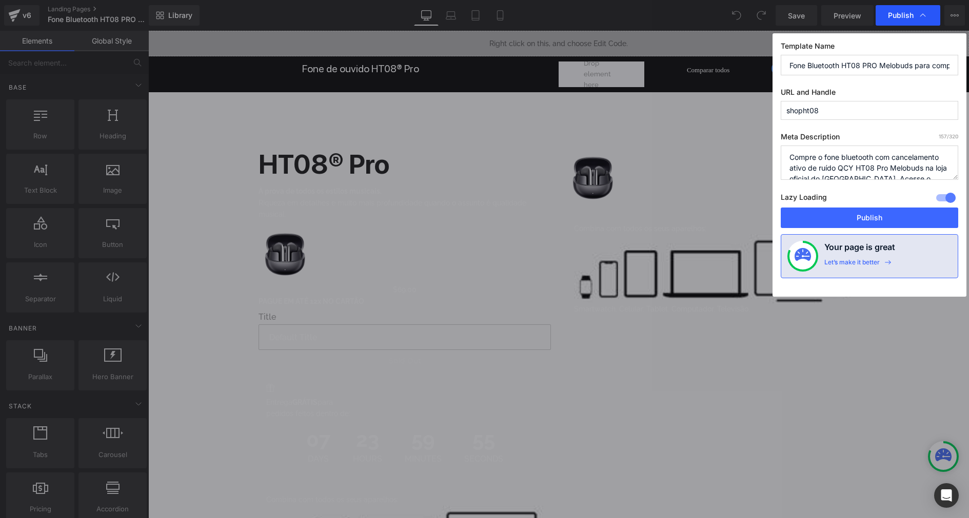
click at [901, 20] on span "Publish" at bounding box center [908, 15] width 40 height 10
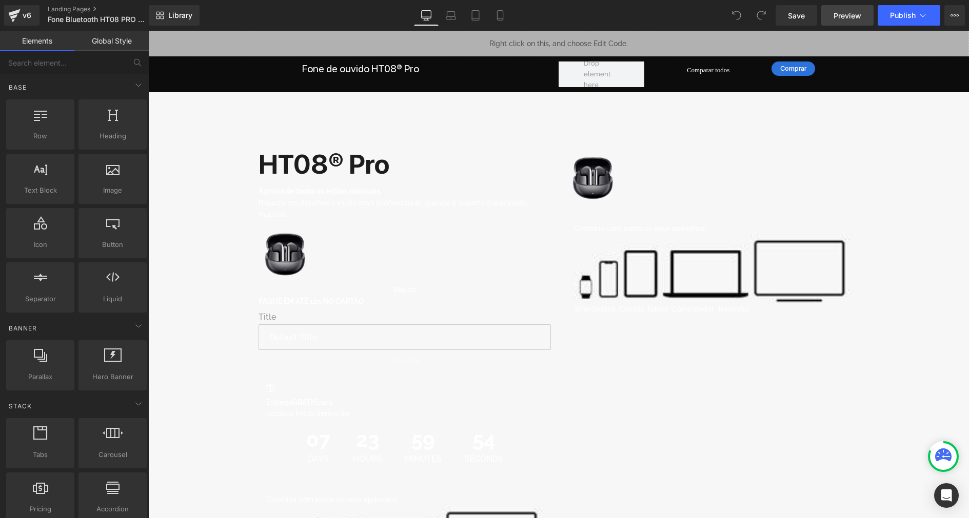
click at [851, 15] on span "Preview" at bounding box center [847, 15] width 28 height 11
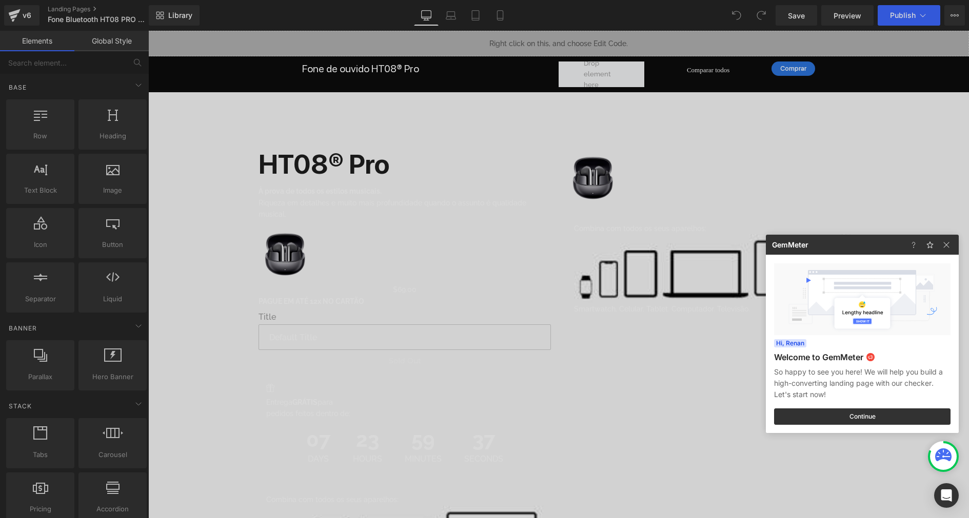
click at [933, 12] on div at bounding box center [484, 259] width 969 height 518
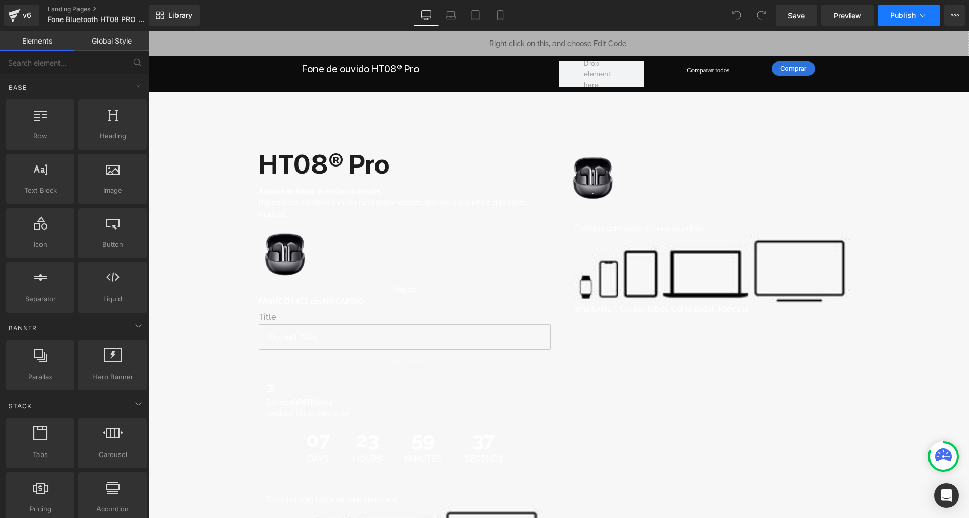
click at [931, 13] on button "Publish" at bounding box center [908, 15] width 63 height 21
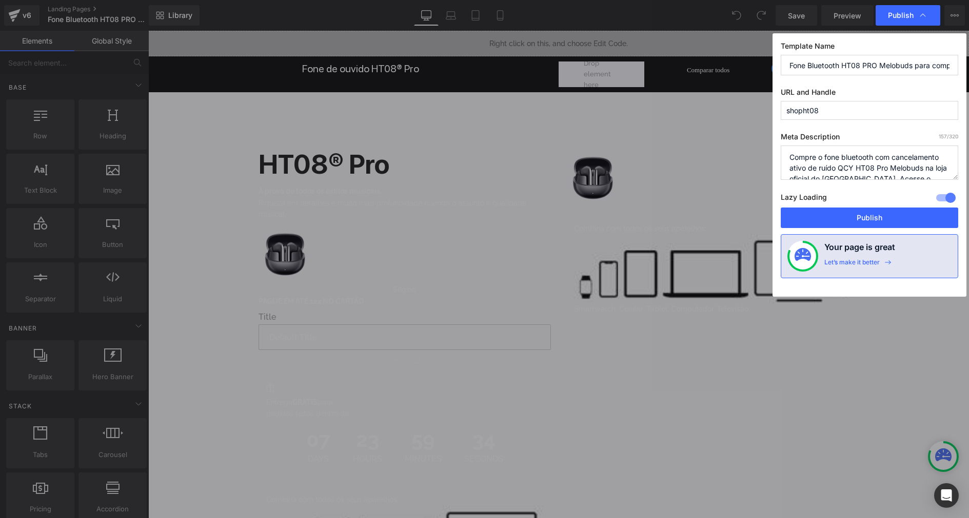
click at [854, 114] on input "shopht08" at bounding box center [869, 110] width 177 height 19
